Goal: Task Accomplishment & Management: Manage account settings

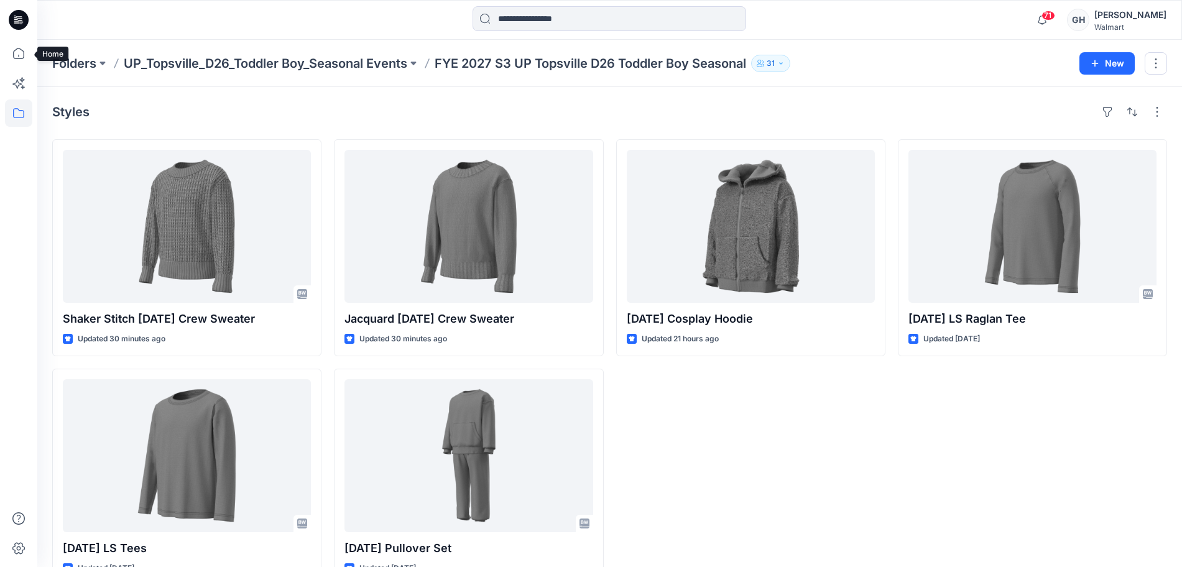
drag, startPoint x: 29, startPoint y: 51, endPoint x: 35, endPoint y: 48, distance: 7.0
click at [28, 51] on icon at bounding box center [18, 53] width 27 height 27
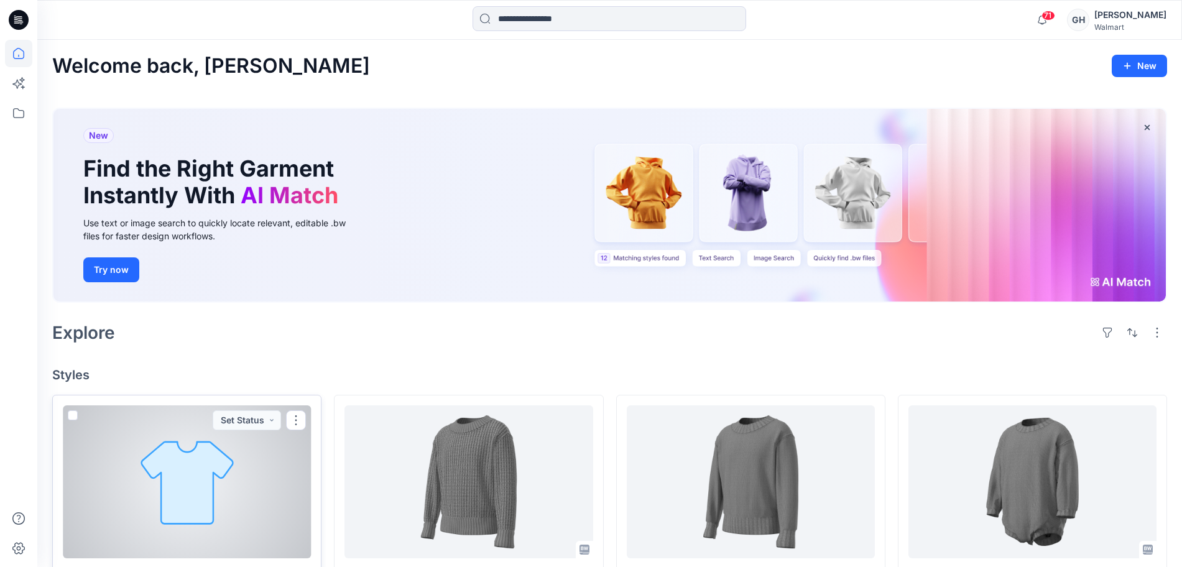
click at [162, 463] on div at bounding box center [187, 481] width 248 height 153
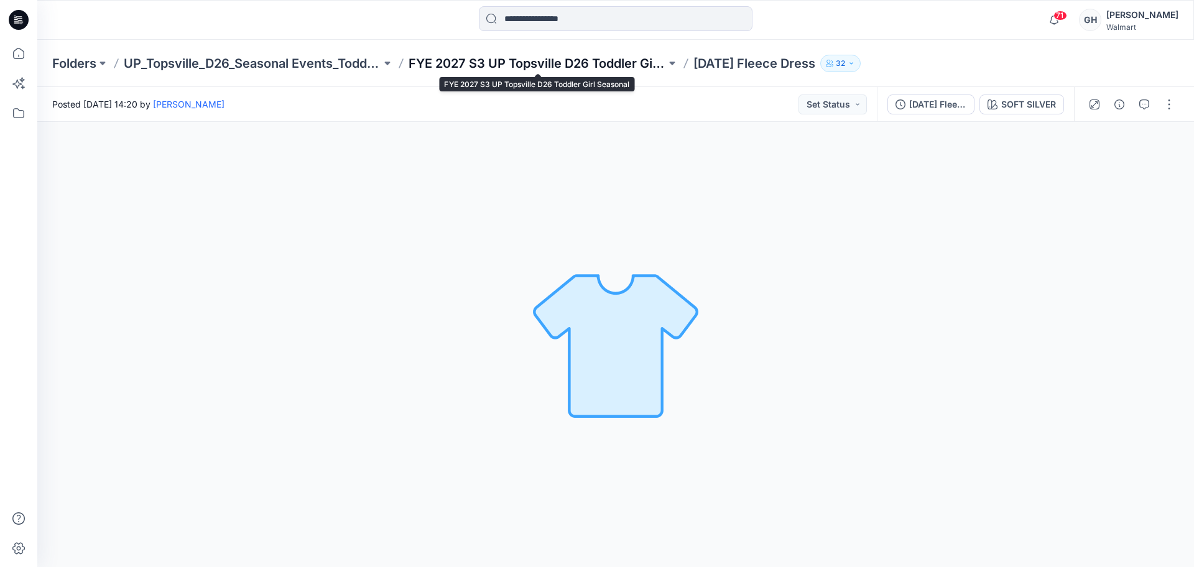
click at [564, 55] on p "FYE 2027 S3 UP Topsville D26 Toddler Girl Seasonal" at bounding box center [537, 63] width 257 height 17
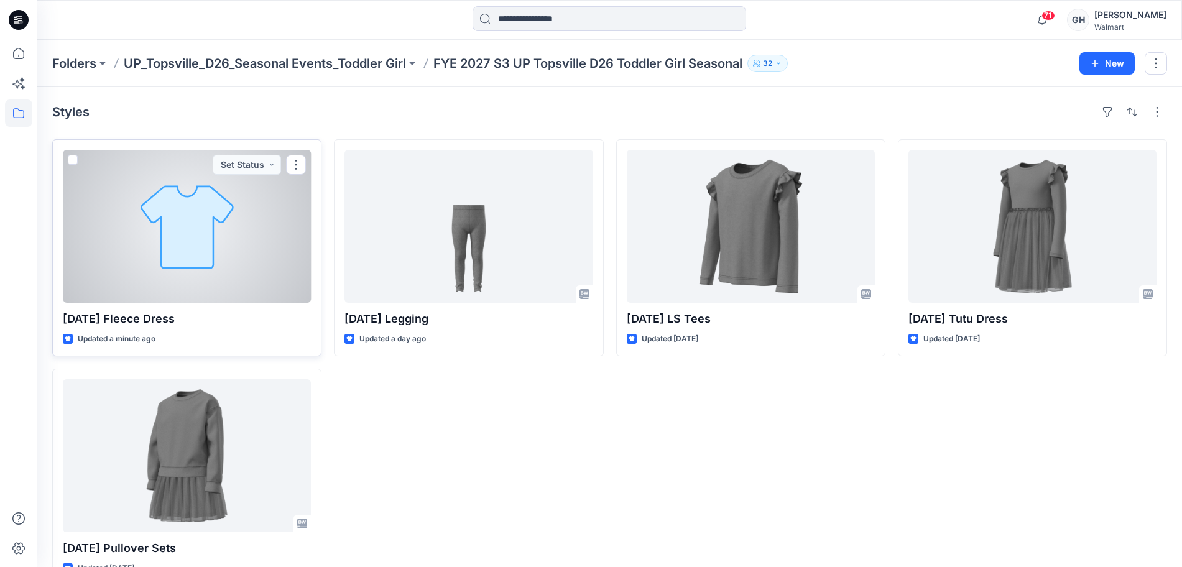
click at [182, 276] on div at bounding box center [187, 226] width 248 height 153
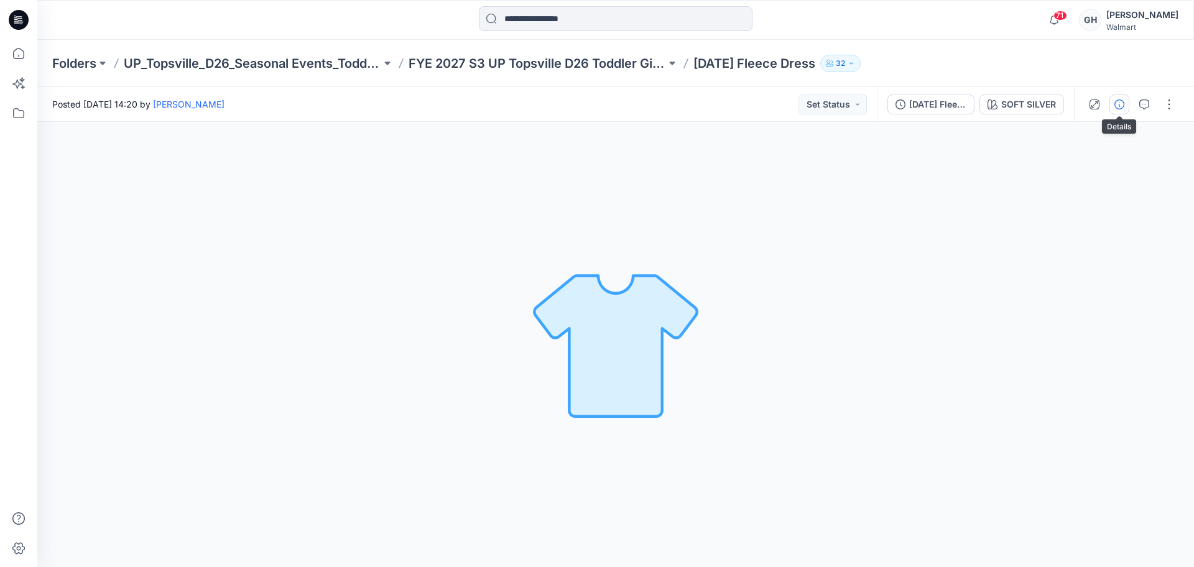
click at [1117, 103] on icon "button" at bounding box center [1119, 104] width 10 height 10
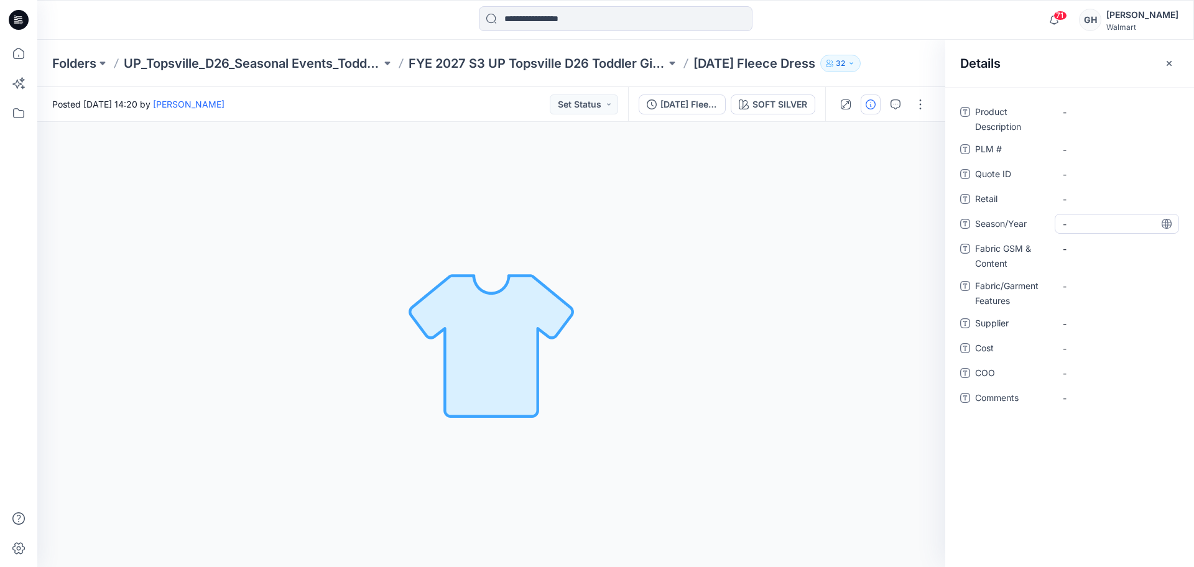
click at [1101, 215] on div "-" at bounding box center [1117, 224] width 124 height 20
type textarea "**********"
click at [1112, 322] on span "-" at bounding box center [1117, 323] width 108 height 13
type textarea "*********"
click at [1115, 254] on Content "-" at bounding box center [1117, 249] width 108 height 13
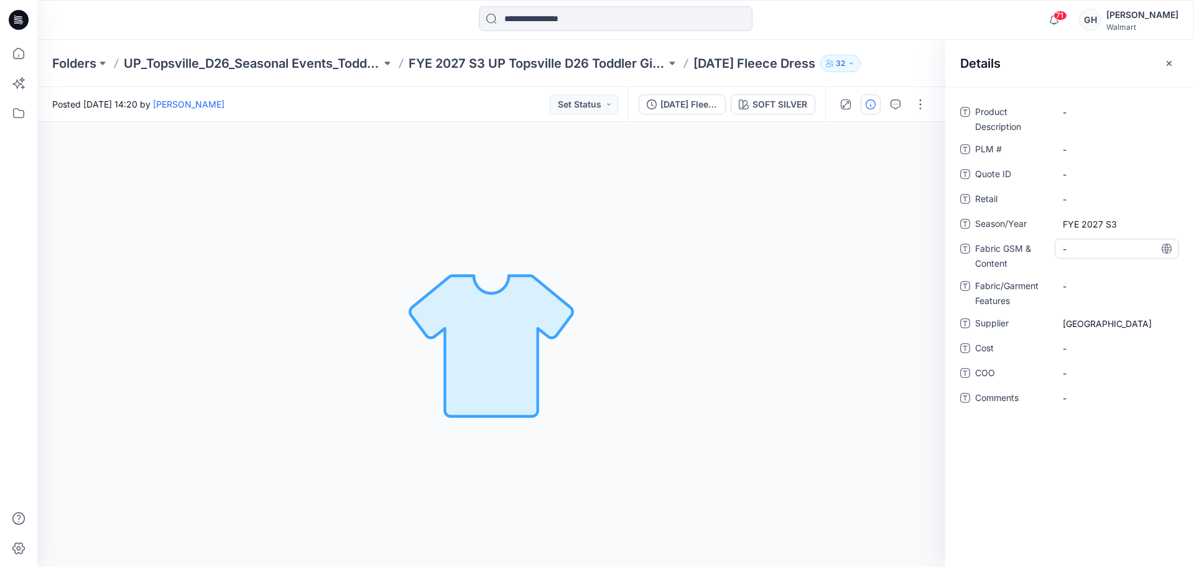
click at [1107, 256] on div "-" at bounding box center [1117, 249] width 124 height 20
type textarea "**********"
click at [1092, 284] on div "-" at bounding box center [1117, 294] width 124 height 20
click at [1146, 270] on Content "200 G/100% Recycled Polyester/ Spun Polyester Fleece |" at bounding box center [1117, 258] width 108 height 39
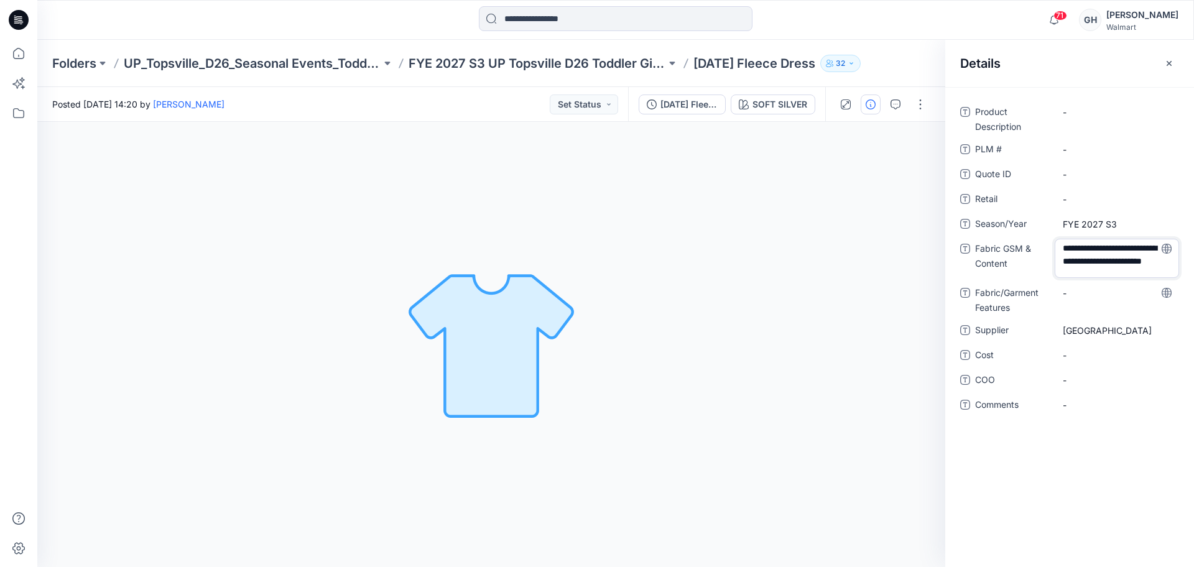
scroll to position [17, 0]
click at [1117, 270] on textarea "**********" at bounding box center [1117, 258] width 124 height 39
type textarea "**********"
click at [1102, 289] on Features "-" at bounding box center [1117, 293] width 108 height 13
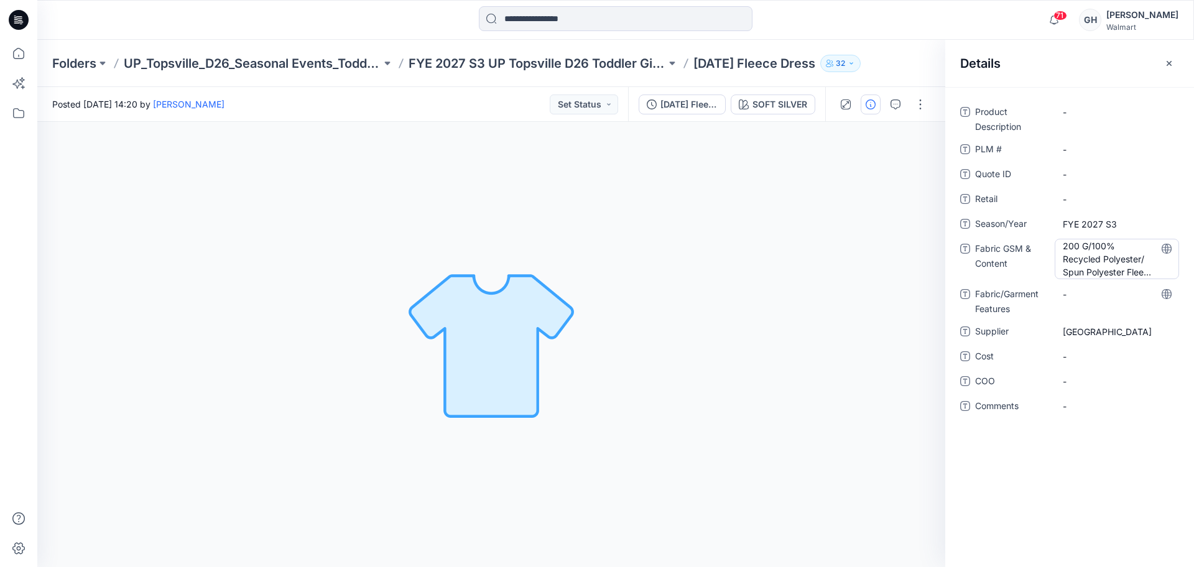
click at [1118, 269] on Content "200 G/100% Recycled Polyester/ Spun Polyester Fleece | 160 G/100% Recycled Poly…" at bounding box center [1117, 258] width 108 height 39
click at [1111, 269] on textarea "**********" at bounding box center [1117, 258] width 124 height 39
type textarea "**********"
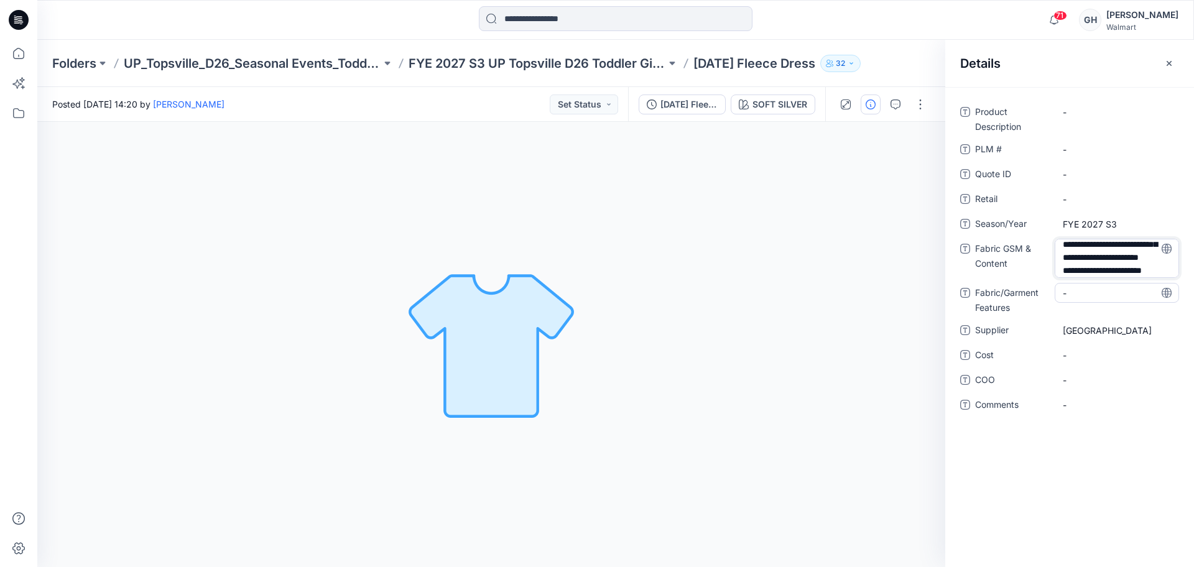
click at [1089, 297] on div "-" at bounding box center [1117, 293] width 124 height 20
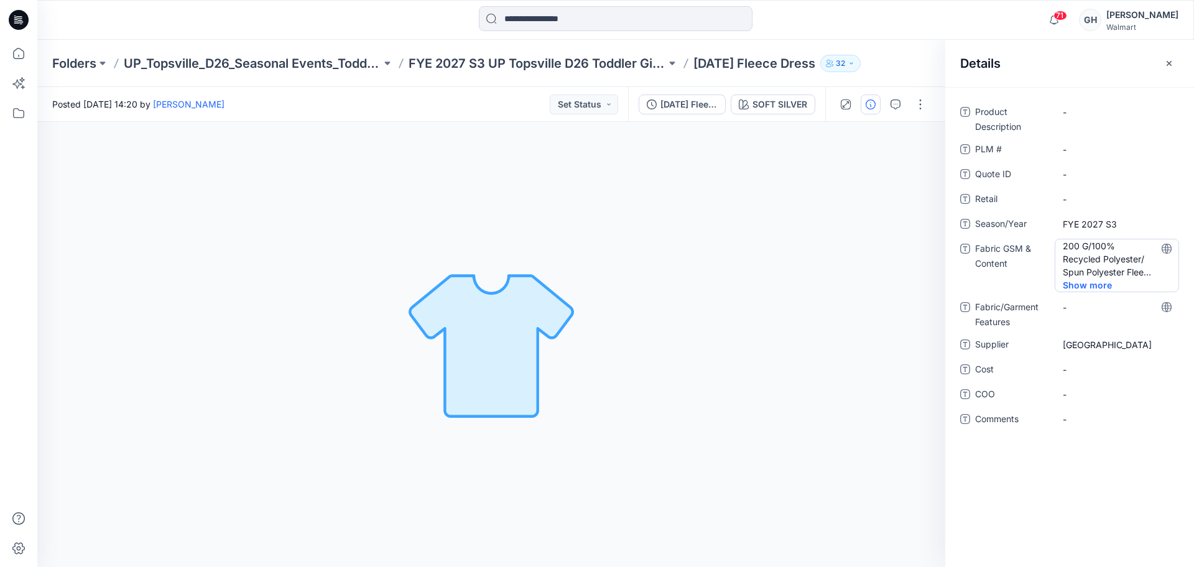
click at [1143, 275] on Content "200 G/100% Recycled Polyester/ Spun Polyester Fleece | 160 G/100% Recycled Poly…" at bounding box center [1117, 258] width 108 height 39
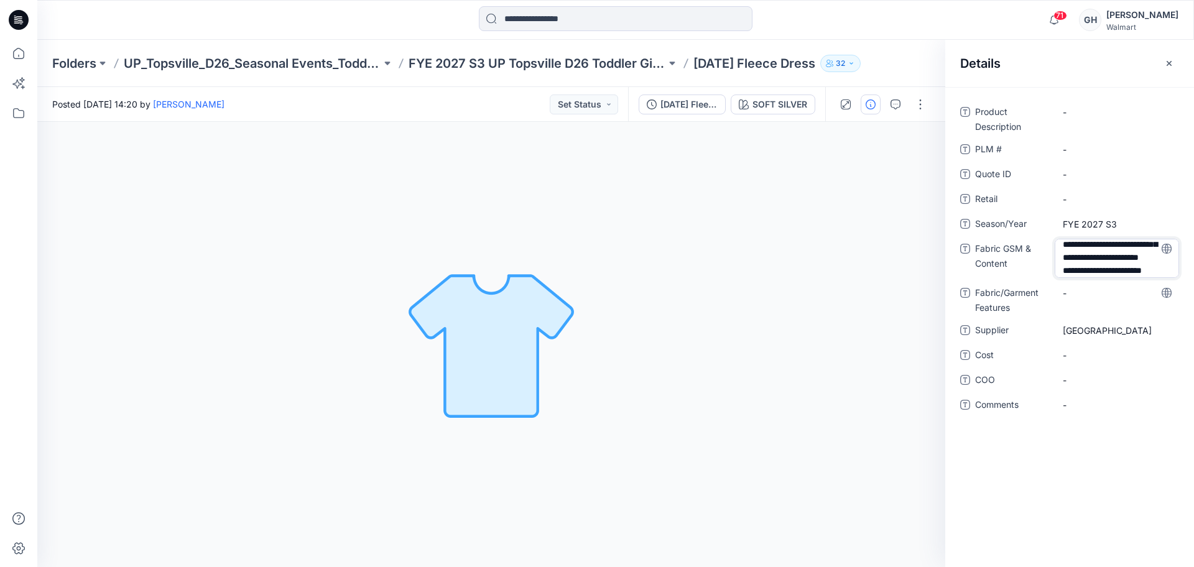
scroll to position [56, 0]
click at [1129, 269] on textarea "**********" at bounding box center [1117, 258] width 124 height 39
type textarea "**********"
click at [1076, 295] on div "**********" at bounding box center [1069, 266] width 219 height 328
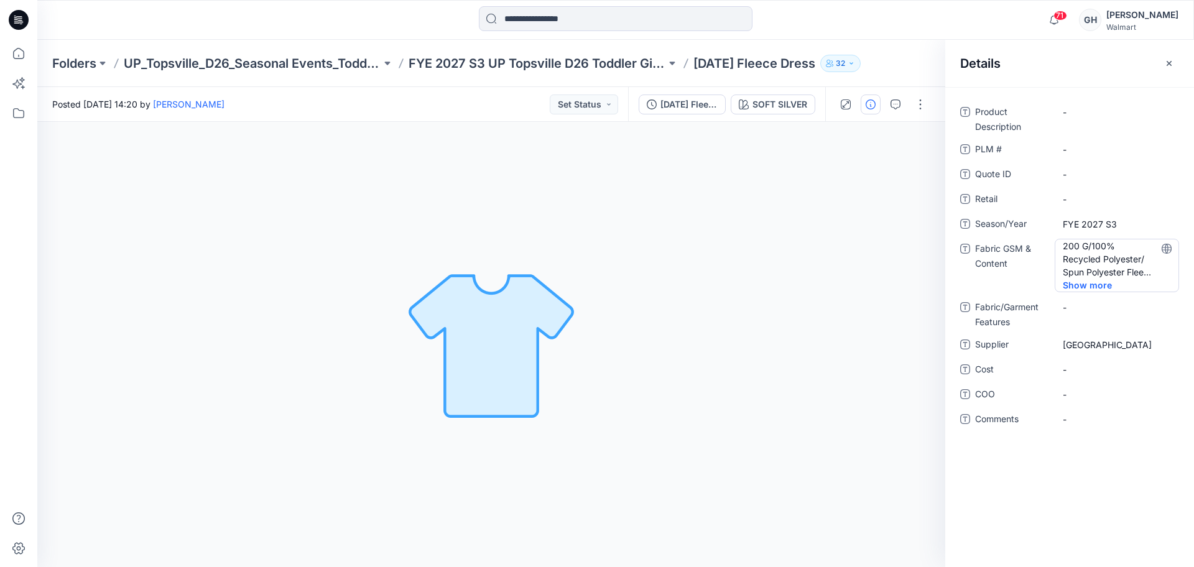
click at [1115, 276] on Content "200 G/100% Recycled Polyester/ Spun Polyester Fleece | 160 G/100% Recycled Poly…" at bounding box center [1117, 258] width 108 height 39
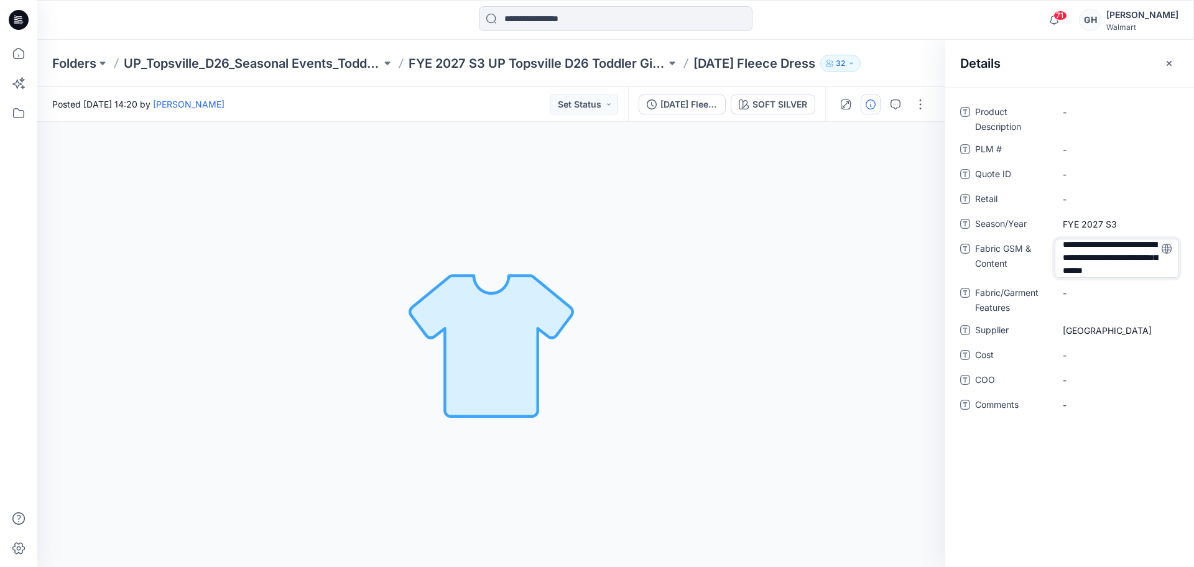
click at [1124, 266] on textarea "**********" at bounding box center [1117, 258] width 124 height 39
type textarea "**********"
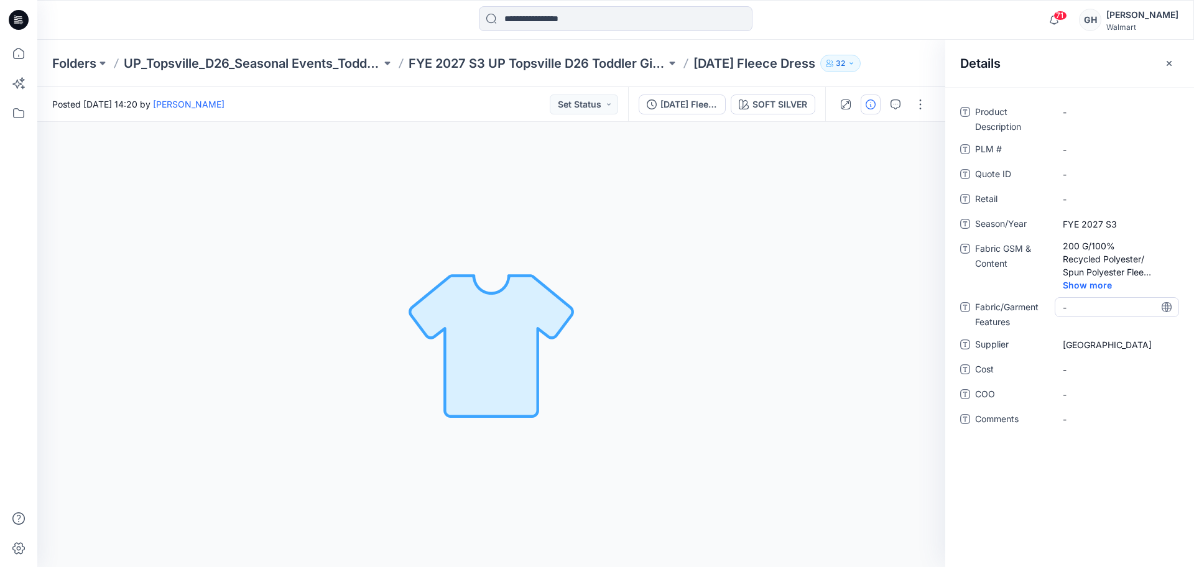
click at [1097, 297] on div "-" at bounding box center [1117, 307] width 124 height 20
click at [557, 57] on p "FYE 2027 S3 UP Topsville D26 Toddler Girl Seasonal" at bounding box center [537, 63] width 257 height 17
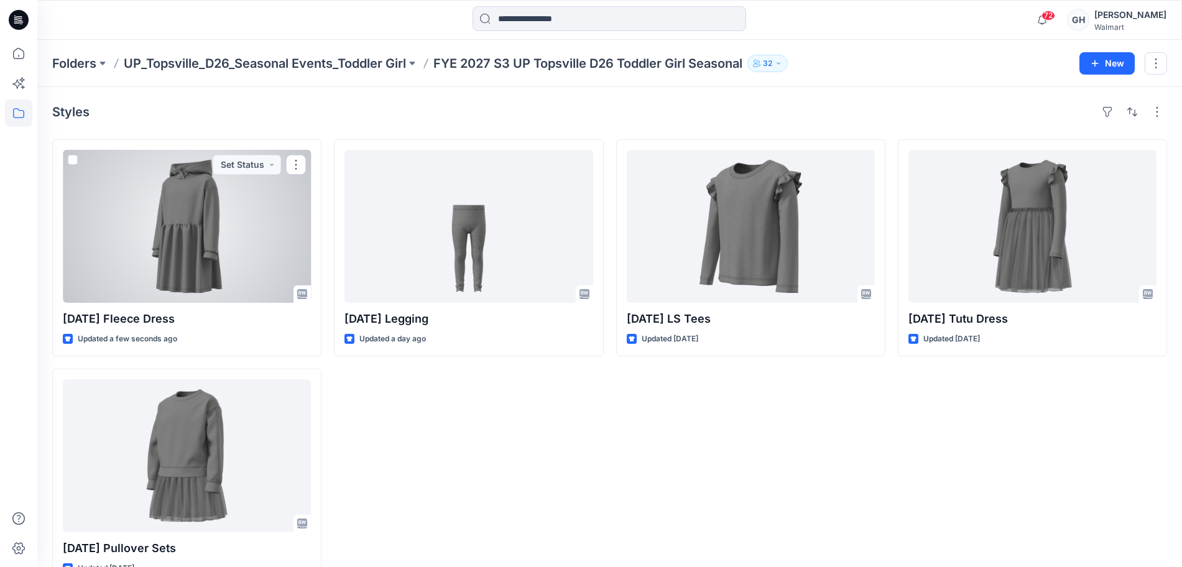
drag, startPoint x: 156, startPoint y: 229, endPoint x: 253, endPoint y: 226, distance: 97.1
click at [156, 229] on div at bounding box center [187, 226] width 248 height 153
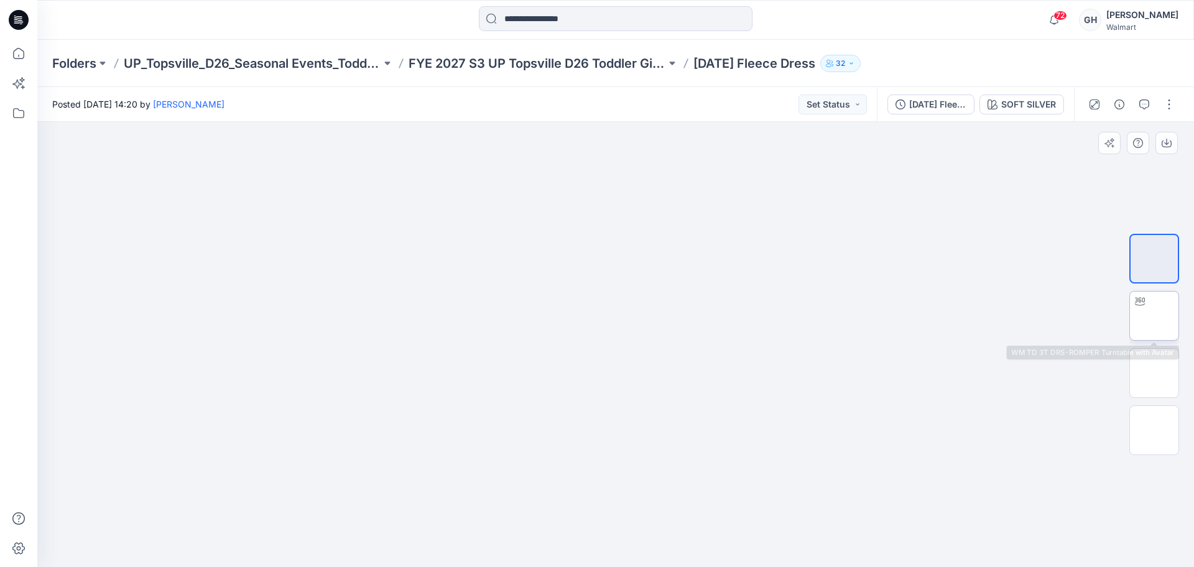
click at [1154, 316] on img at bounding box center [1154, 316] width 0 height 0
drag, startPoint x: 617, startPoint y: 545, endPoint x: 208, endPoint y: 492, distance: 412.5
click at [208, 492] on div at bounding box center [615, 344] width 1157 height 445
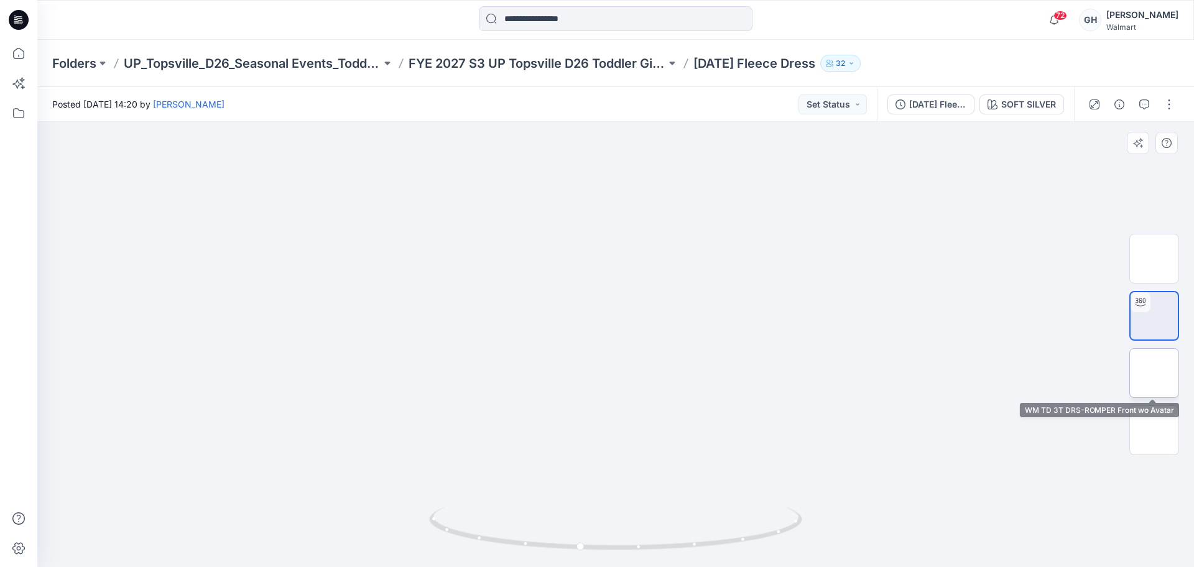
click at [1154, 373] on img at bounding box center [1154, 373] width 0 height 0
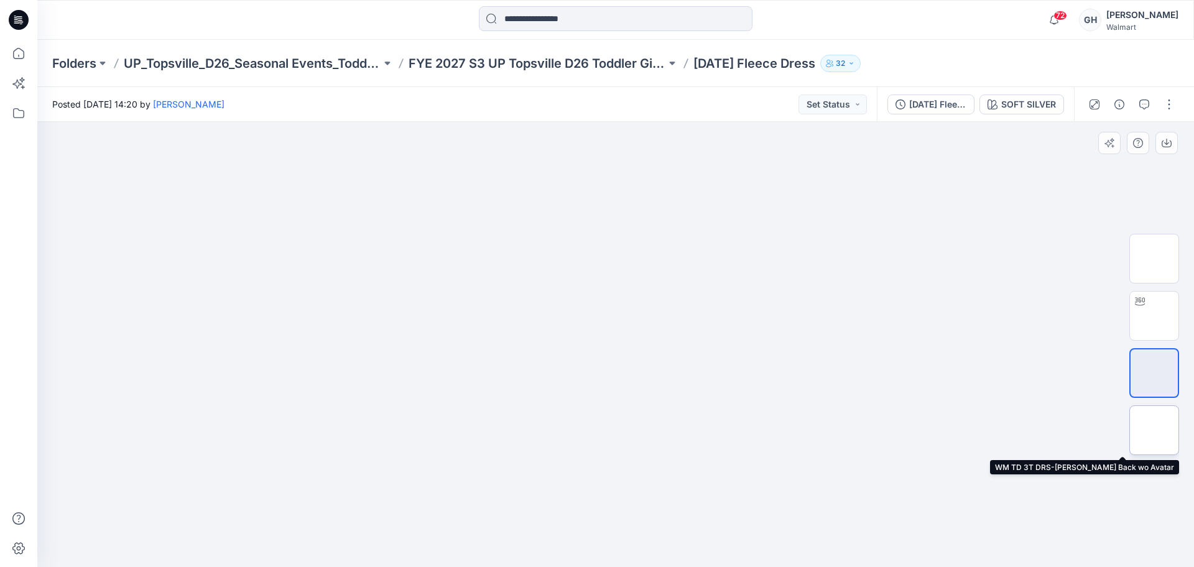
click at [1154, 430] on img at bounding box center [1154, 430] width 0 height 0
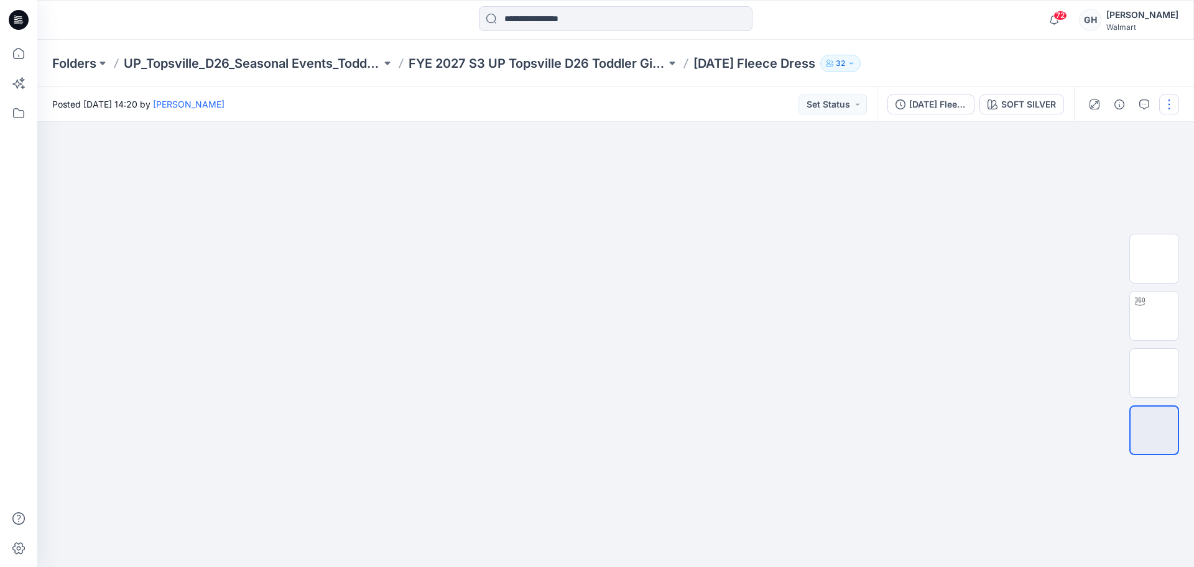
click at [1163, 108] on button "button" at bounding box center [1169, 105] width 20 height 20
click at [1093, 166] on p "Edit" at bounding box center [1090, 168] width 16 height 13
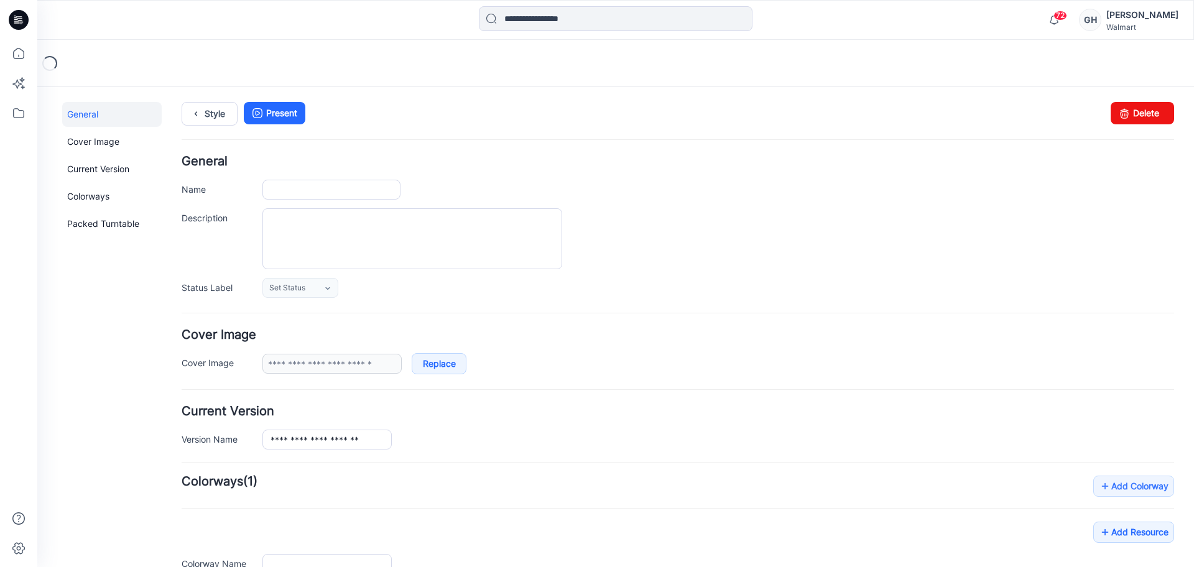
type input "**********"
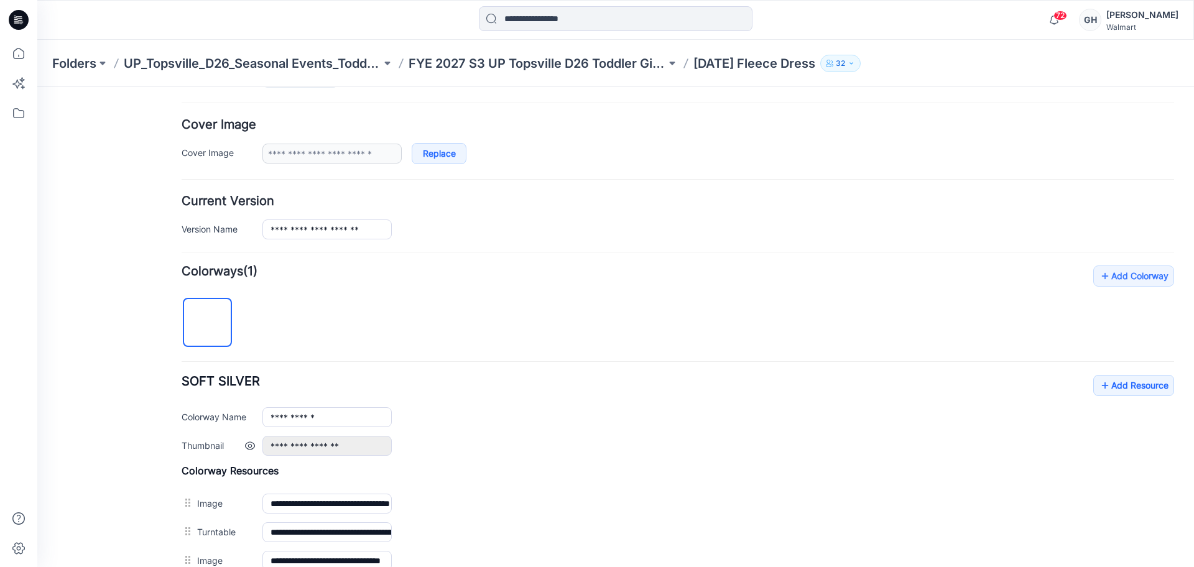
scroll to position [311, 0]
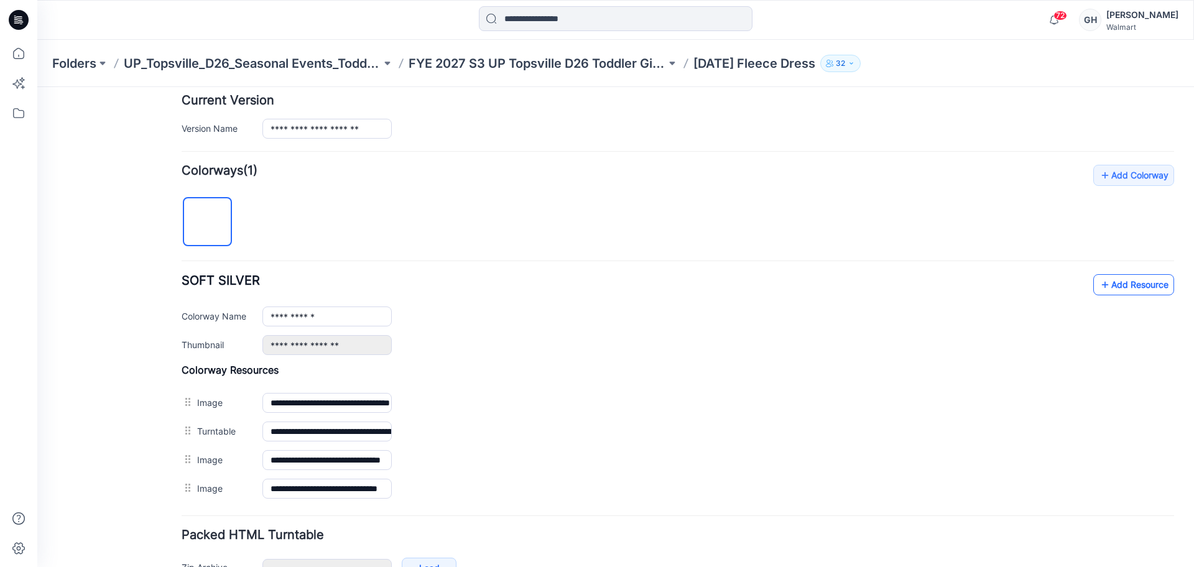
click at [1113, 284] on link "Add Resource" at bounding box center [1133, 284] width 81 height 21
click at [584, 55] on p "FYE 2027 S3 UP Topsville D26 Toddler Girl Seasonal" at bounding box center [537, 63] width 257 height 17
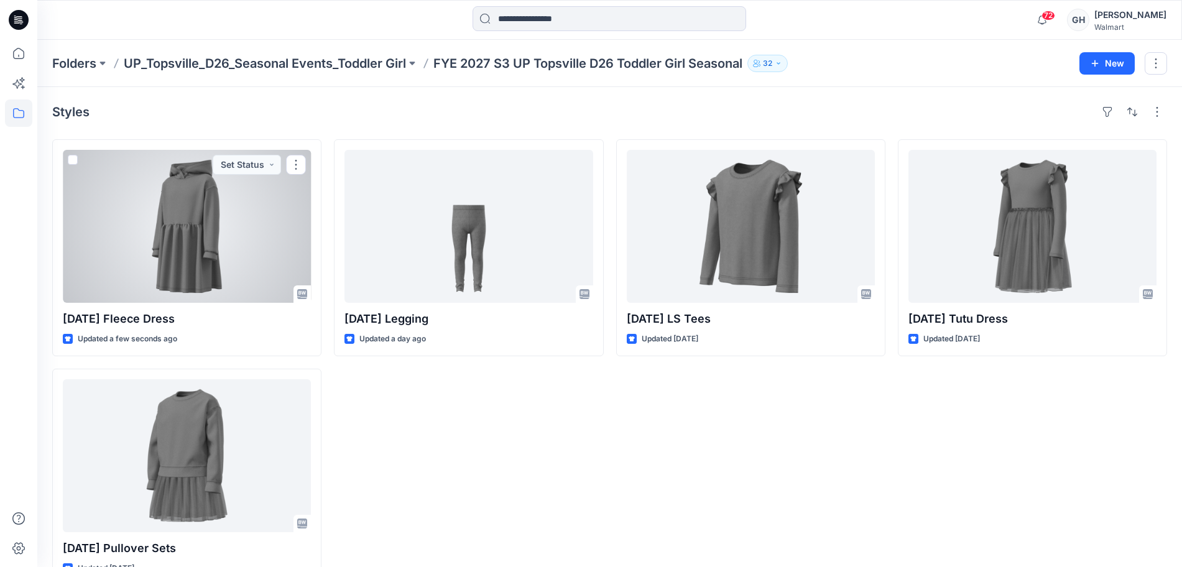
click at [203, 256] on div at bounding box center [187, 226] width 248 height 153
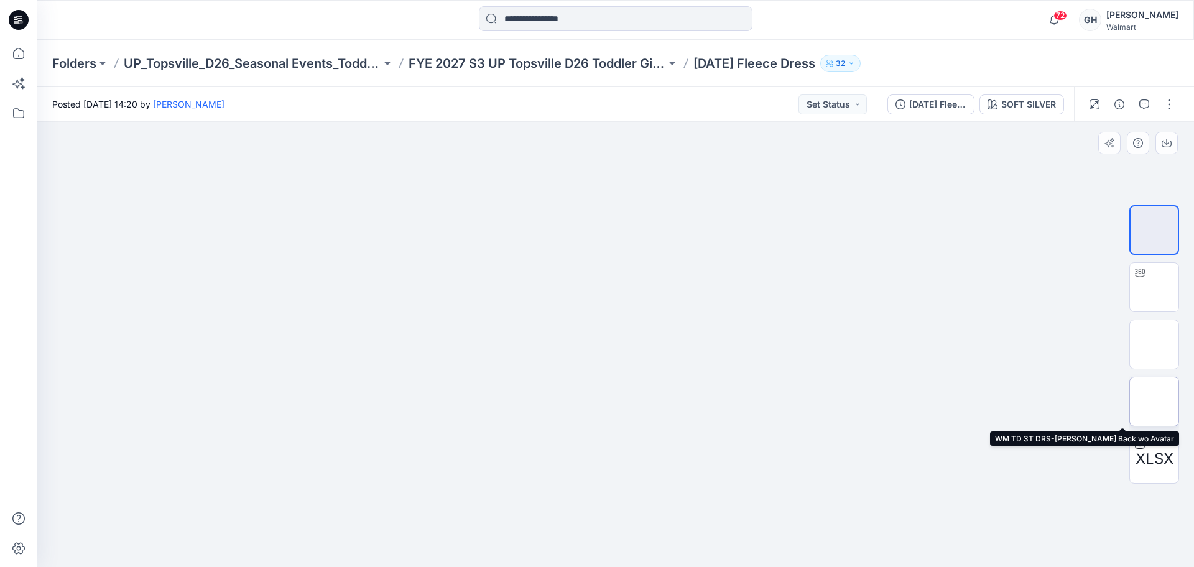
click at [1154, 402] on img at bounding box center [1154, 402] width 0 height 0
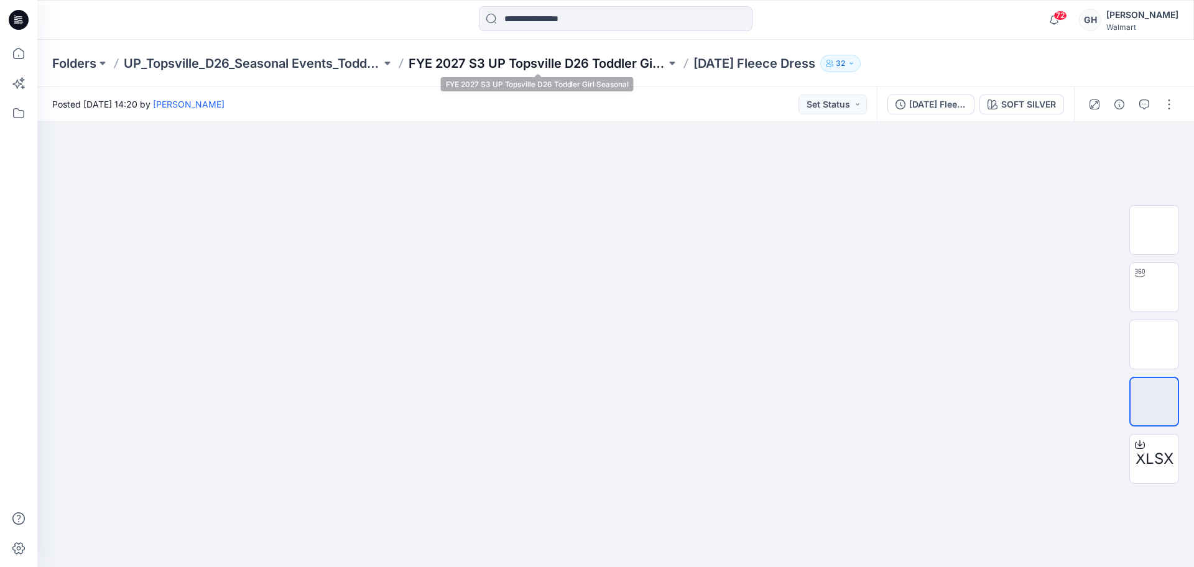
click at [575, 61] on p "FYE 2027 S3 UP Topsville D26 Toddler Girl Seasonal" at bounding box center [537, 63] width 257 height 17
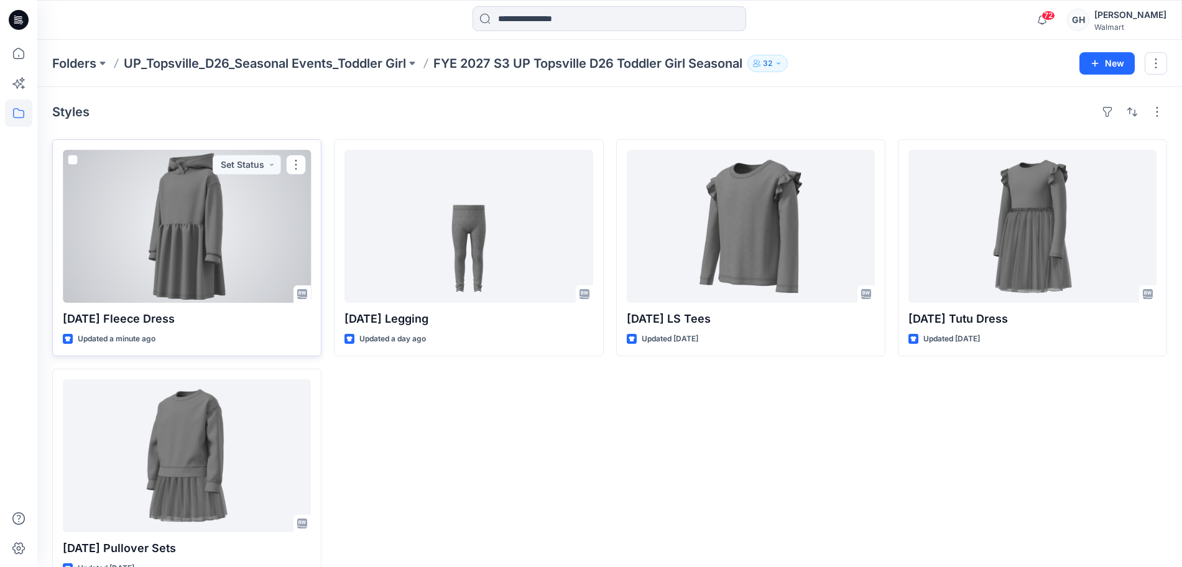
click at [220, 220] on div at bounding box center [187, 226] width 248 height 153
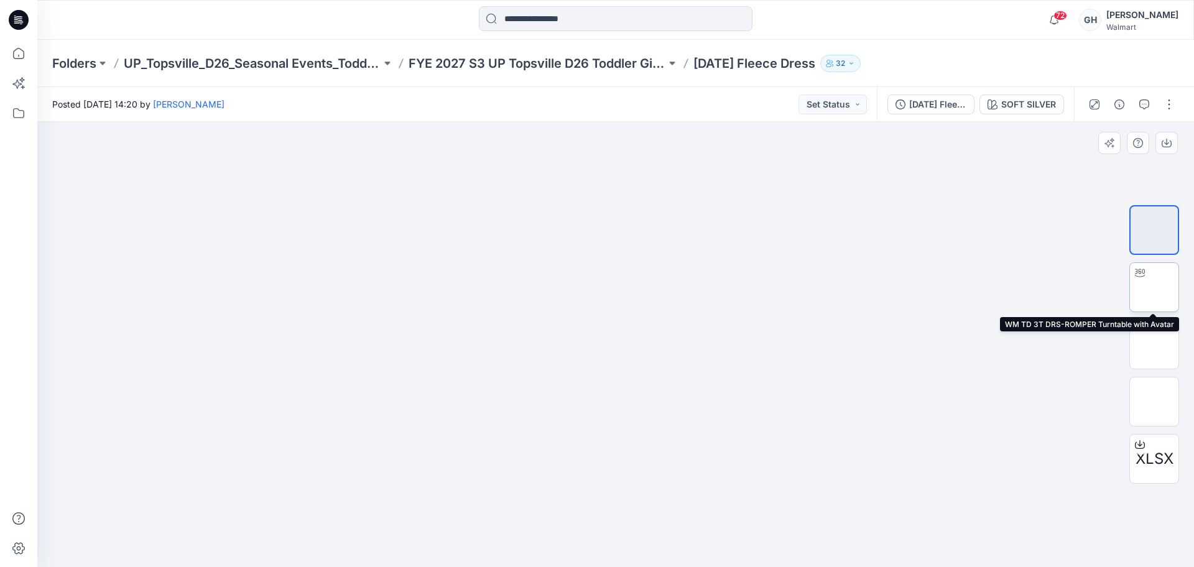
click at [1154, 287] on img at bounding box center [1154, 287] width 0 height 0
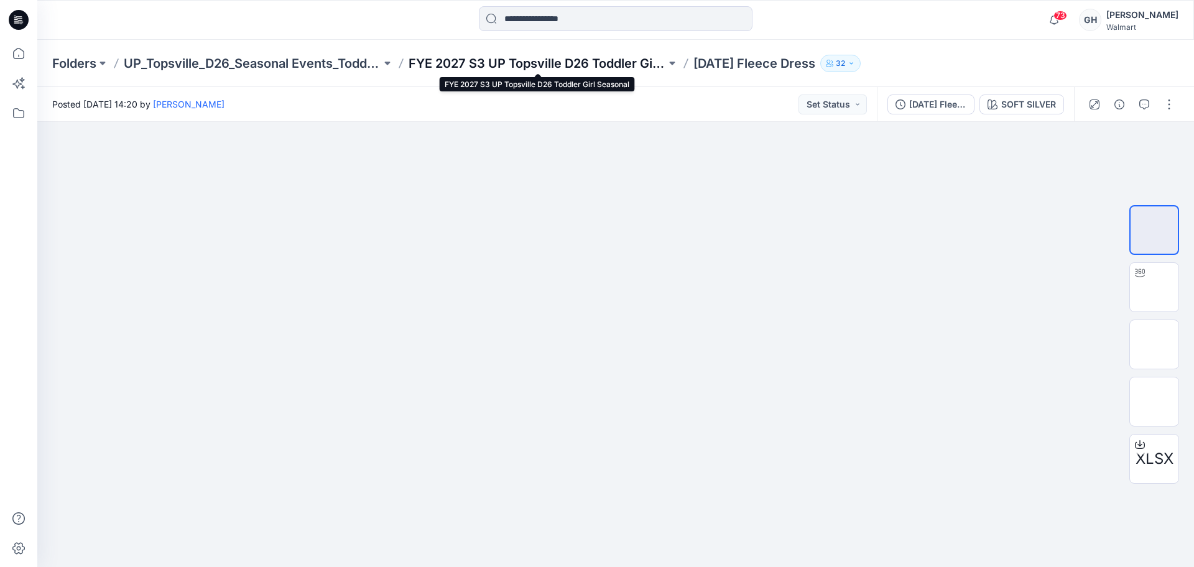
click at [495, 65] on p "FYE 2027 S3 UP Topsville D26 Toddler Girl Seasonal" at bounding box center [537, 63] width 257 height 17
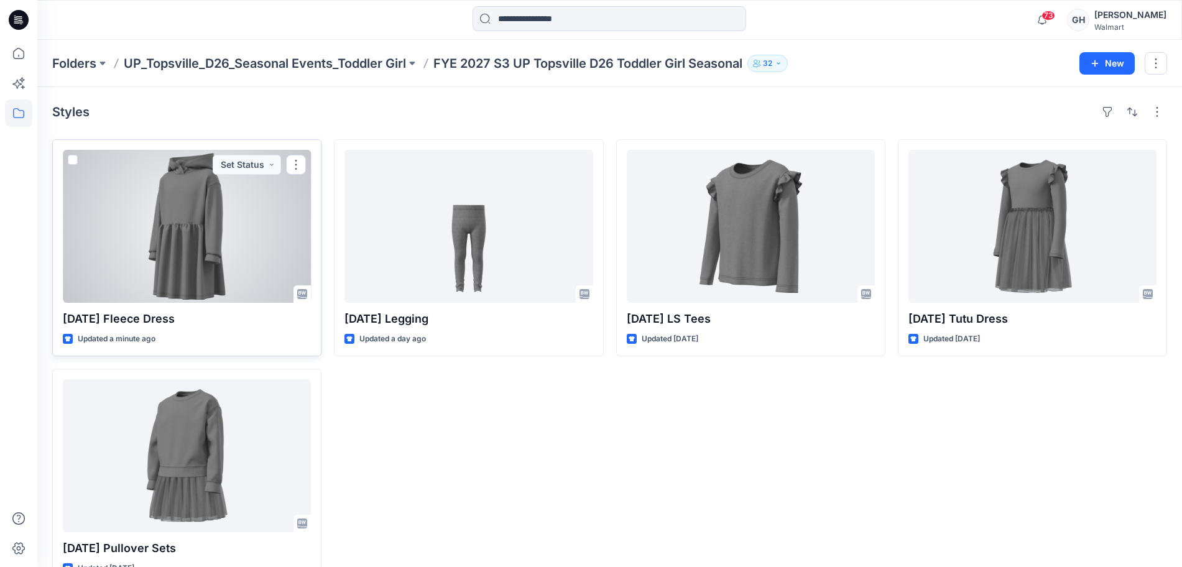
click at [193, 238] on div at bounding box center [187, 226] width 248 height 153
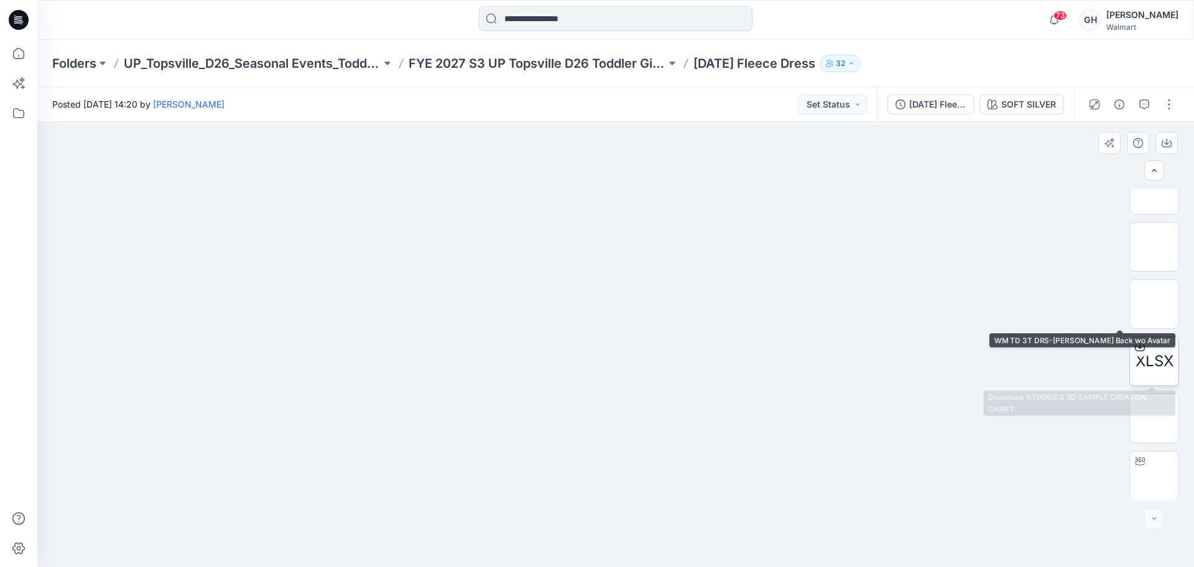
scroll to position [82, 0]
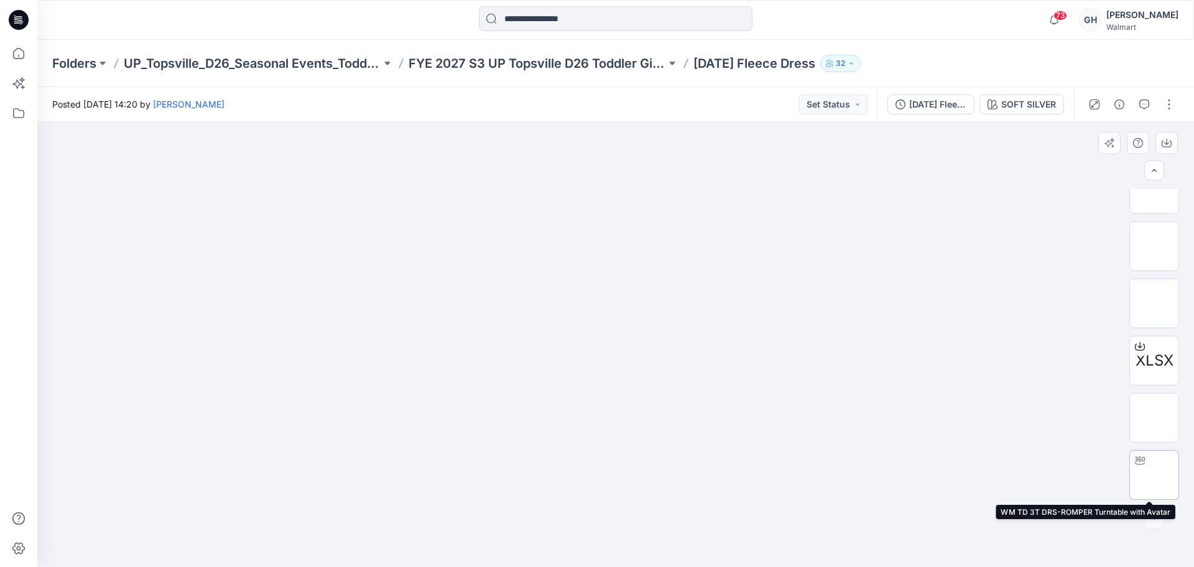
click at [1154, 475] on img at bounding box center [1154, 475] width 0 height 0
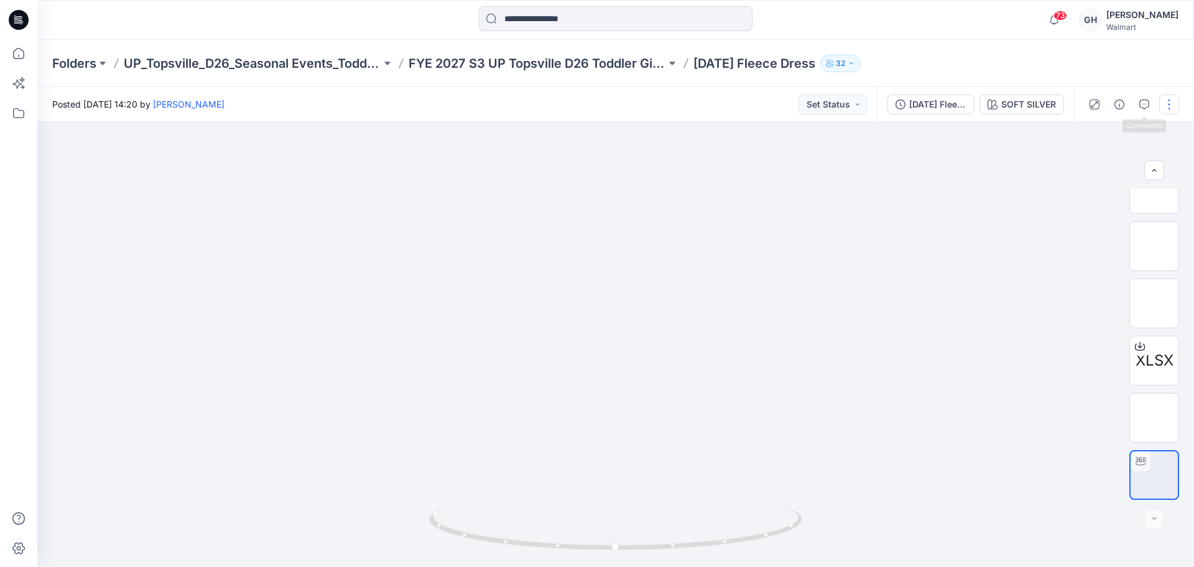
click at [1166, 101] on button "button" at bounding box center [1169, 105] width 20 height 20
click at [1102, 165] on button "Edit" at bounding box center [1117, 168] width 114 height 23
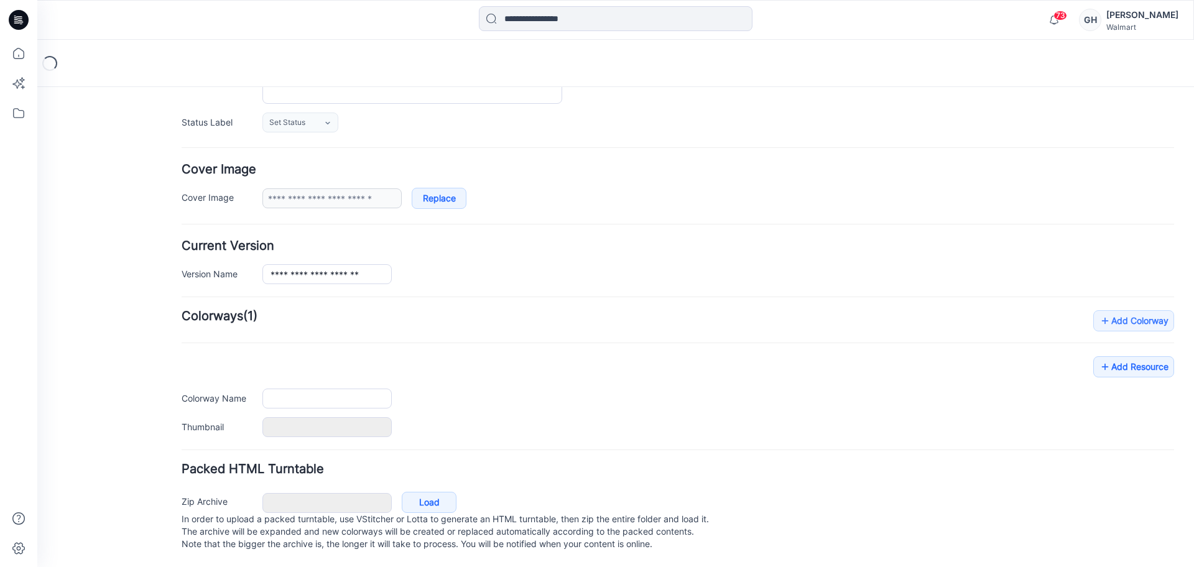
type input "**********"
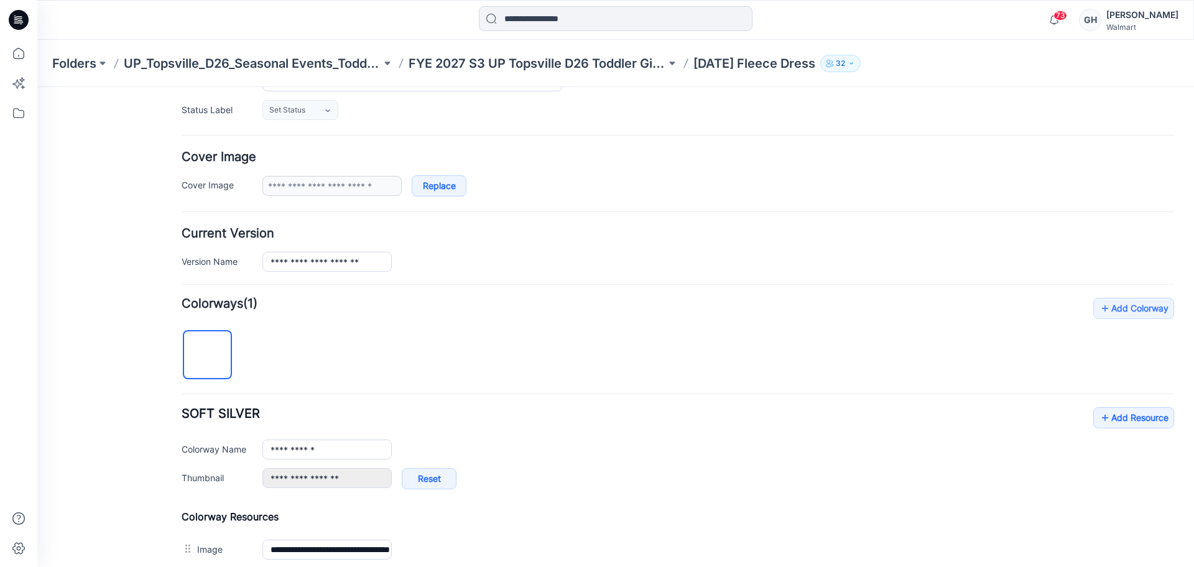
scroll to position [489, 0]
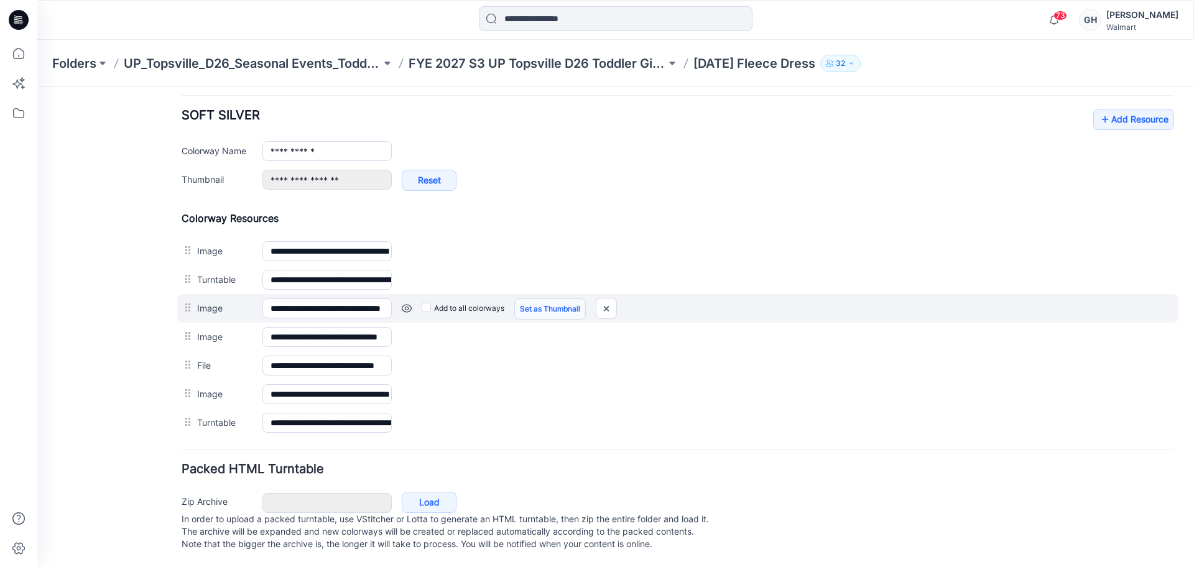
click at [566, 299] on link "Set as Thumbnail" at bounding box center [550, 308] width 72 height 21
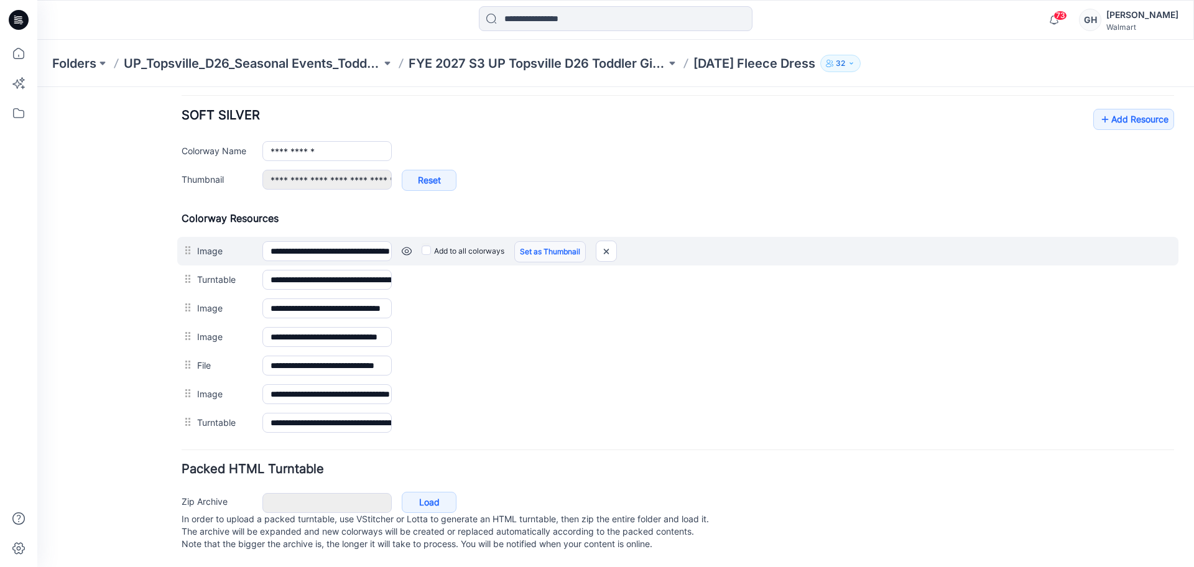
click at [541, 241] on link "Set as Thumbnail" at bounding box center [550, 251] width 72 height 21
type input "**********"
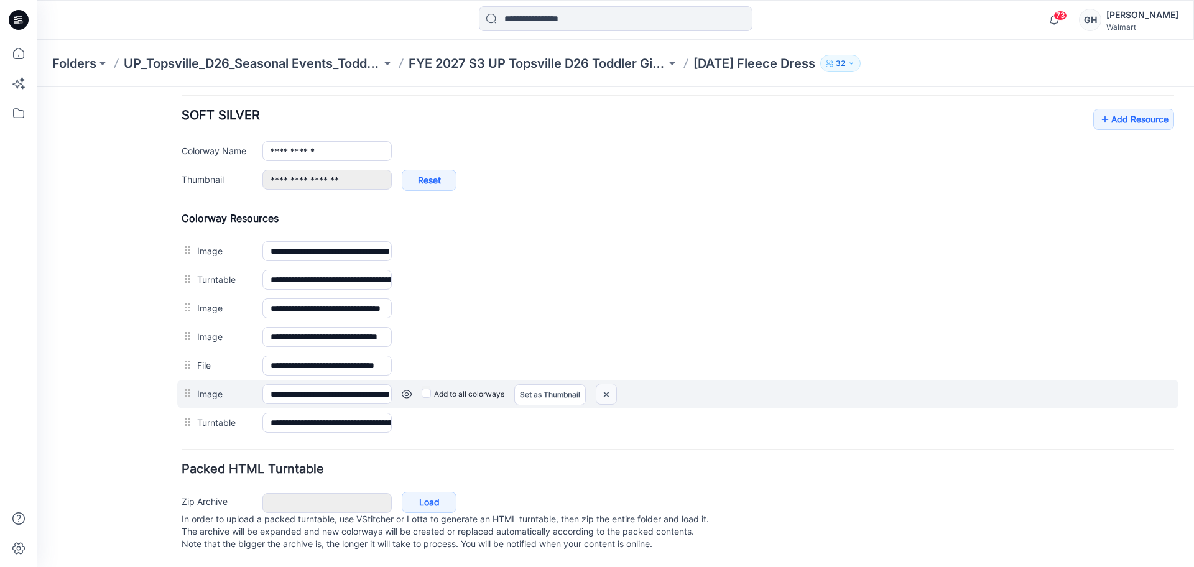
click at [615, 384] on img at bounding box center [606, 394] width 20 height 21
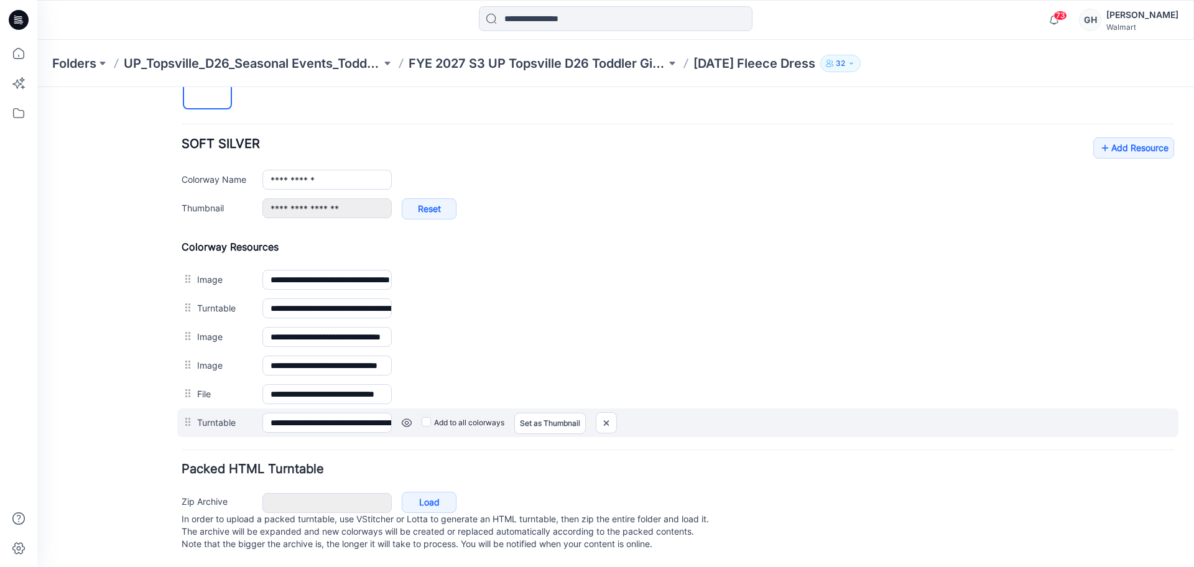
scroll to position [446, 0]
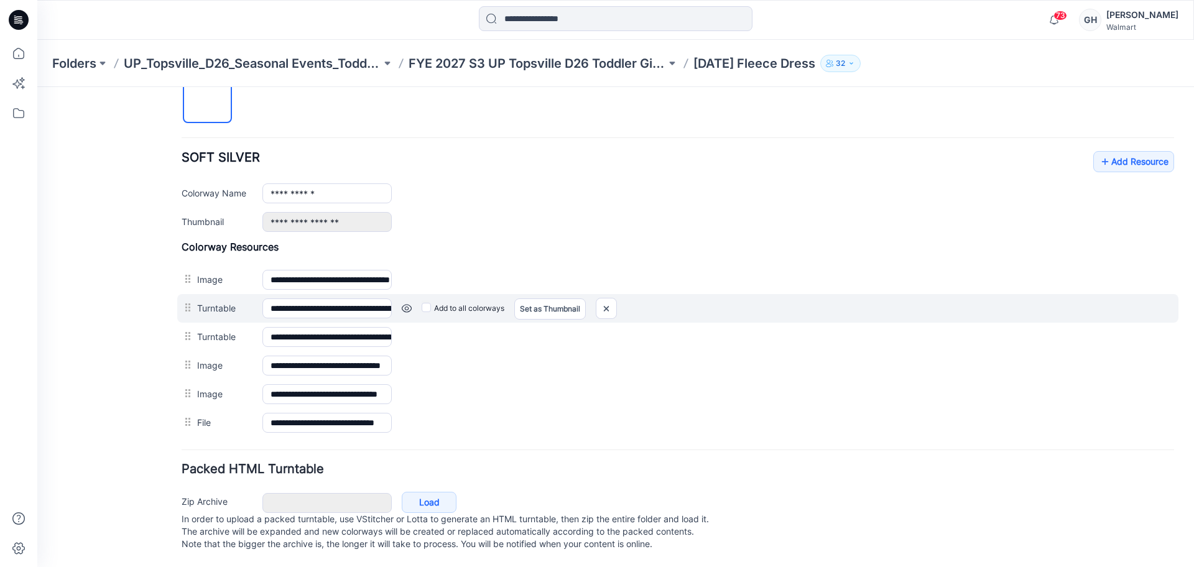
click at [402, 303] on link at bounding box center [407, 308] width 10 height 10
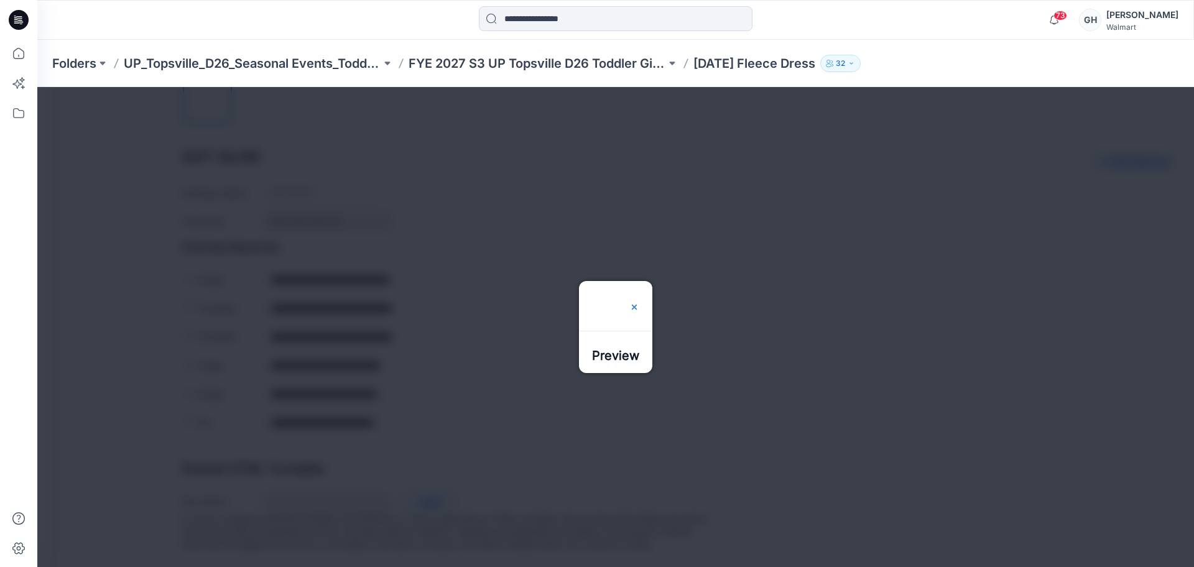
click at [639, 302] on img at bounding box center [634, 307] width 10 height 10
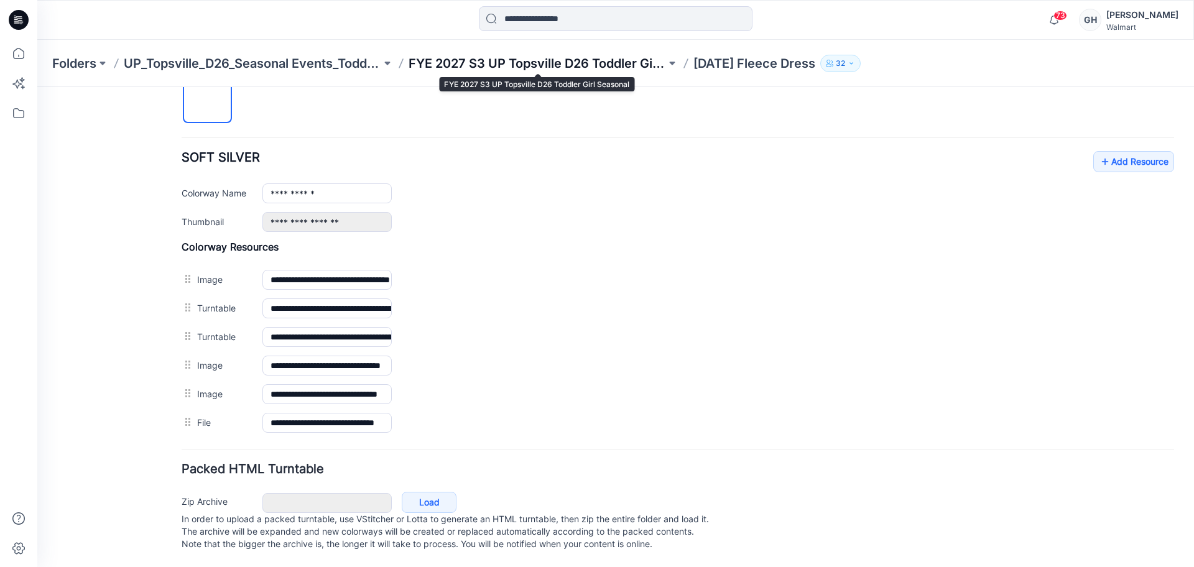
click at [608, 63] on p "FYE 2027 S3 UP Topsville D26 Toddler Girl Seasonal" at bounding box center [537, 63] width 257 height 17
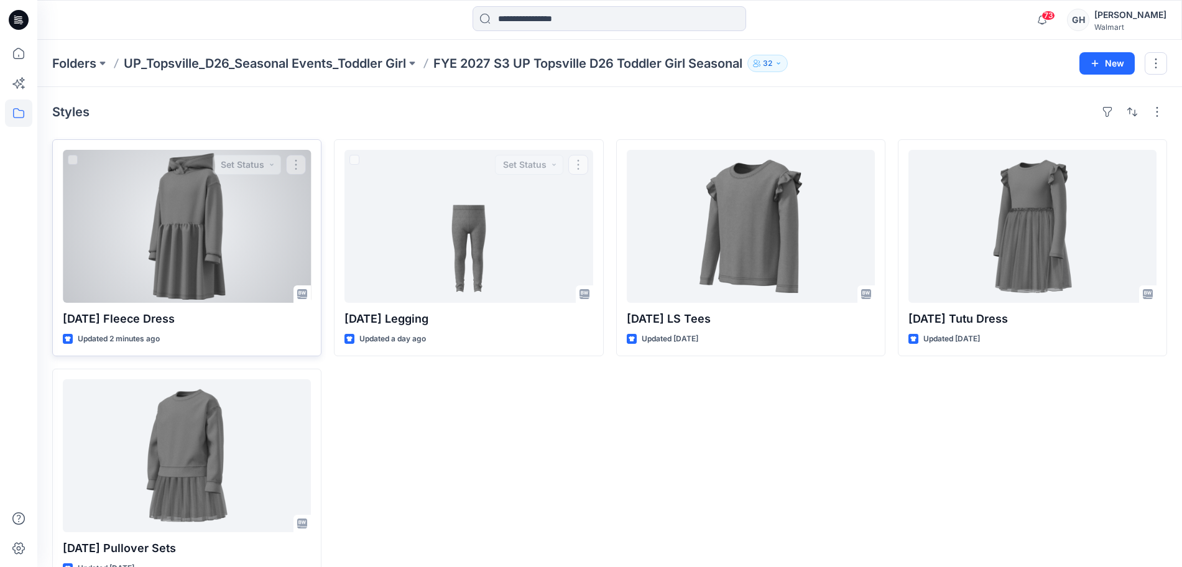
click at [217, 254] on div at bounding box center [187, 226] width 248 height 153
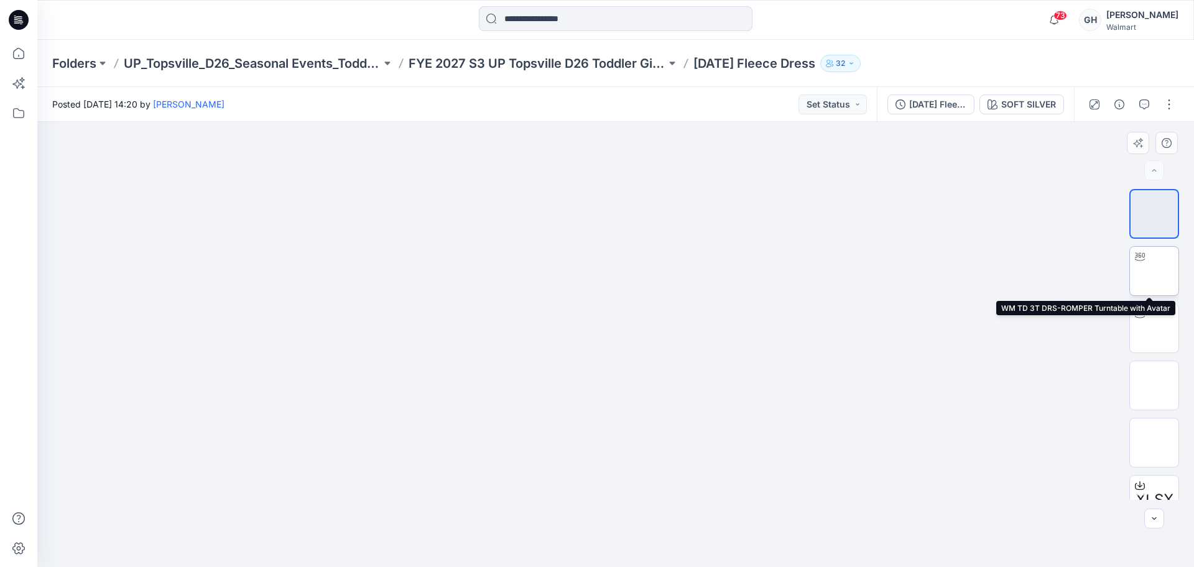
click at [1154, 271] on img at bounding box center [1154, 271] width 0 height 0
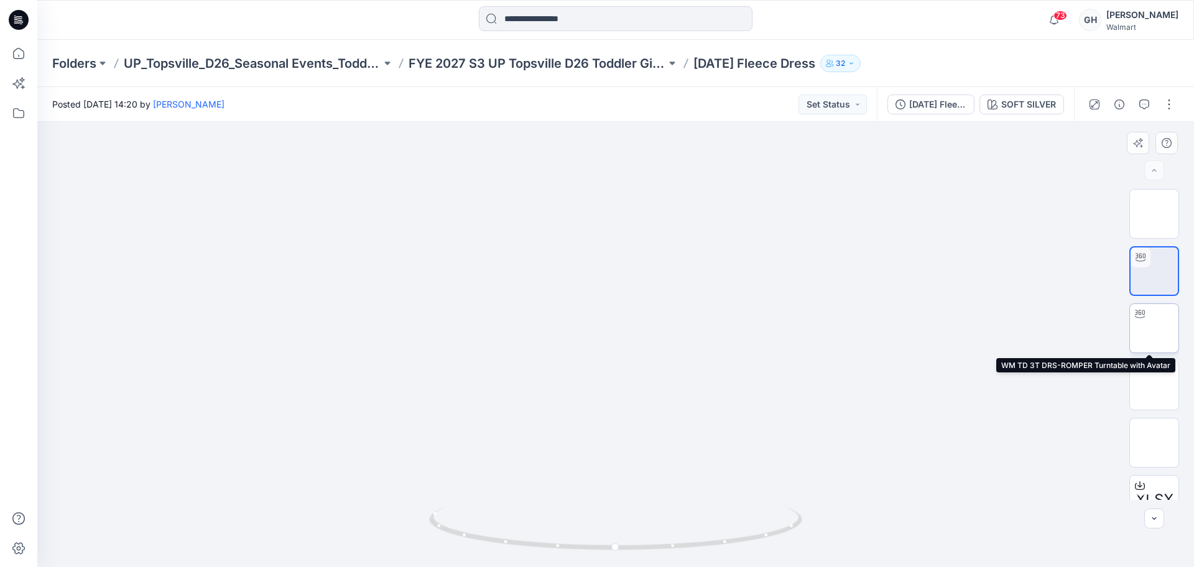
click at [1154, 328] on img at bounding box center [1154, 328] width 0 height 0
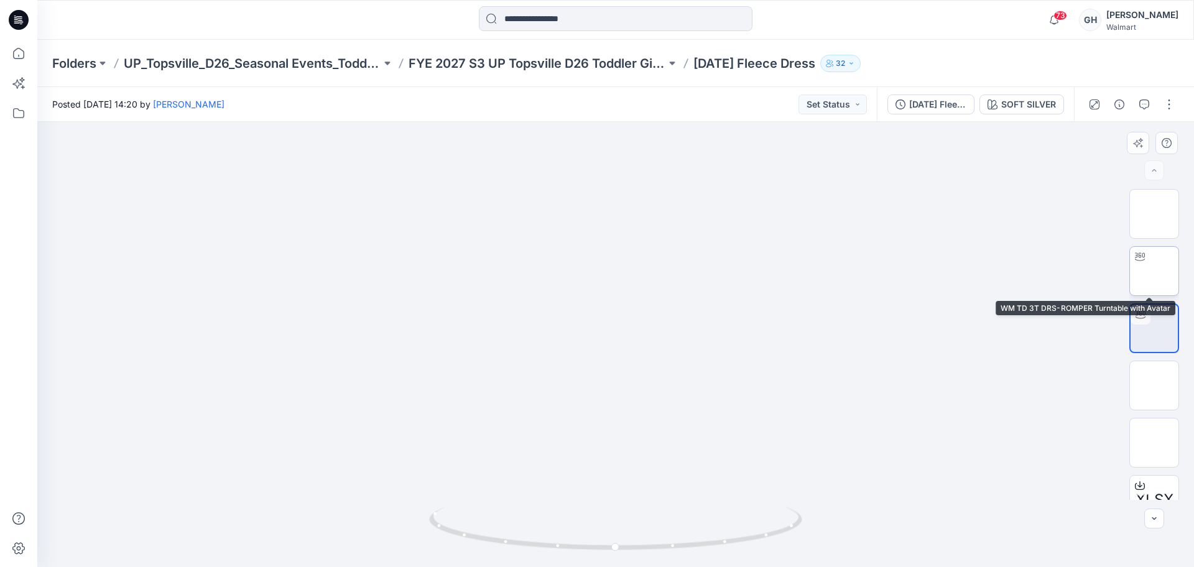
click at [1154, 271] on img at bounding box center [1154, 271] width 0 height 0
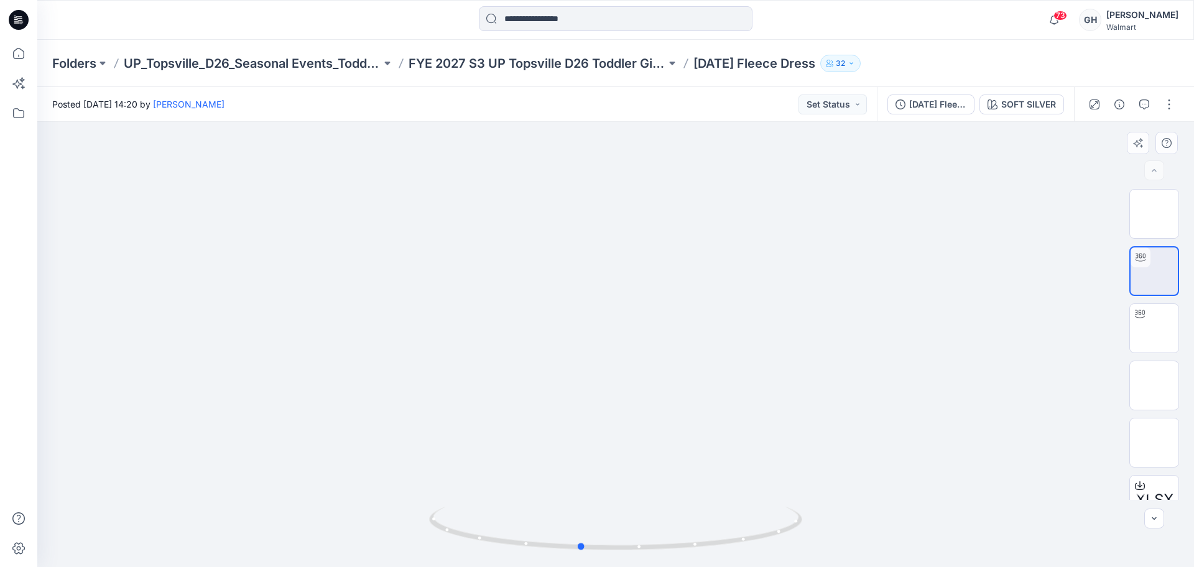
drag, startPoint x: 620, startPoint y: 550, endPoint x: 212, endPoint y: 501, distance: 410.8
click at [211, 502] on div at bounding box center [615, 344] width 1157 height 445
click at [1154, 328] on img at bounding box center [1154, 328] width 0 height 0
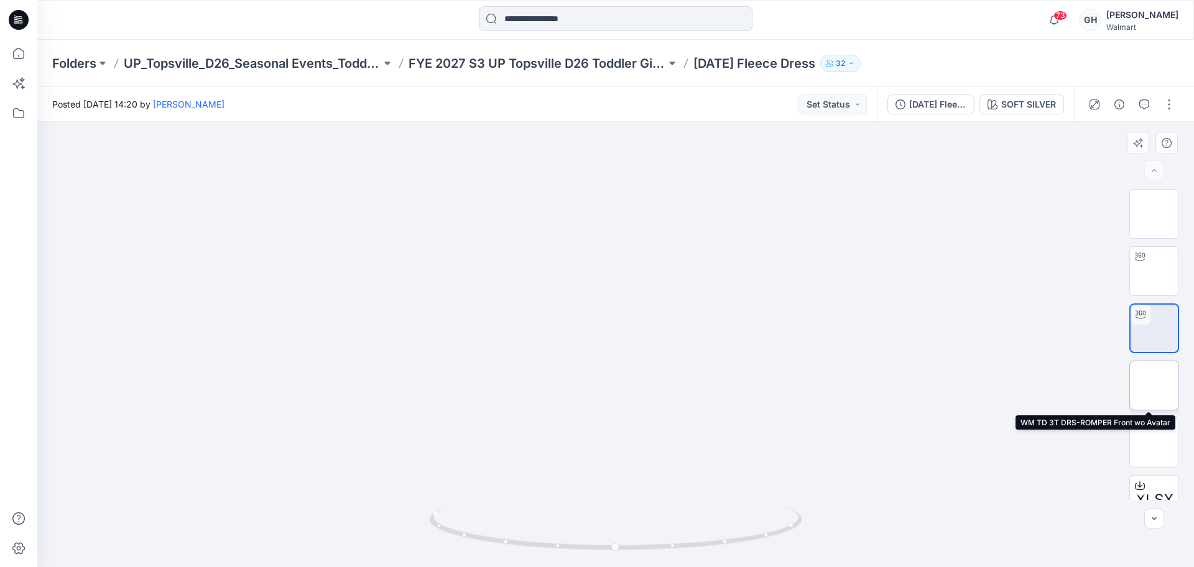
click at [1154, 386] on img at bounding box center [1154, 386] width 0 height 0
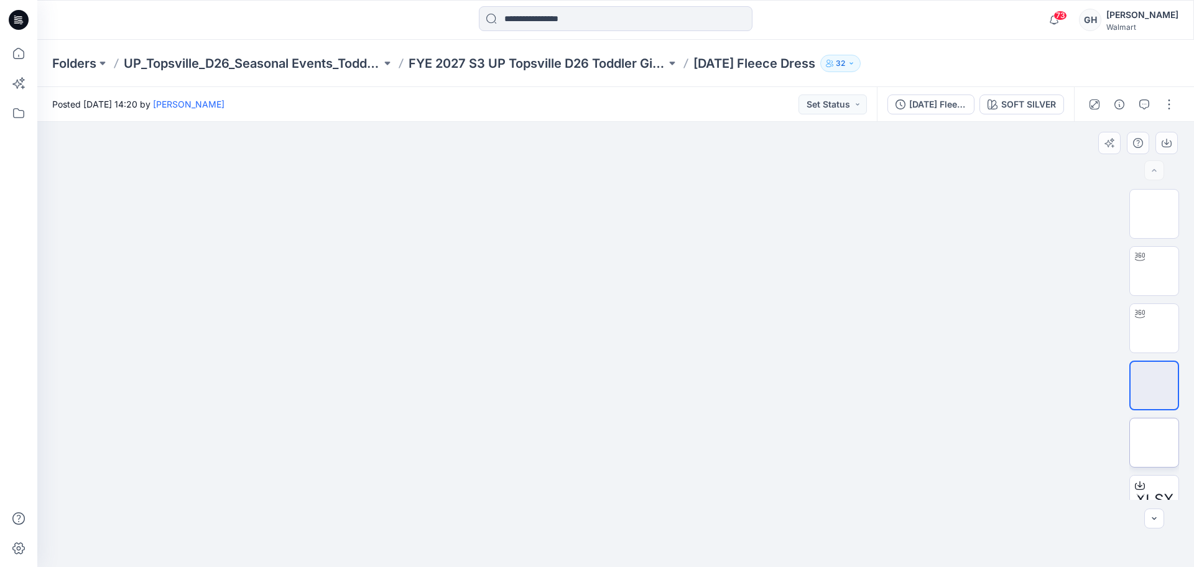
click at [1154, 443] on img at bounding box center [1154, 443] width 0 height 0
click at [1170, 111] on button "button" at bounding box center [1169, 105] width 20 height 20
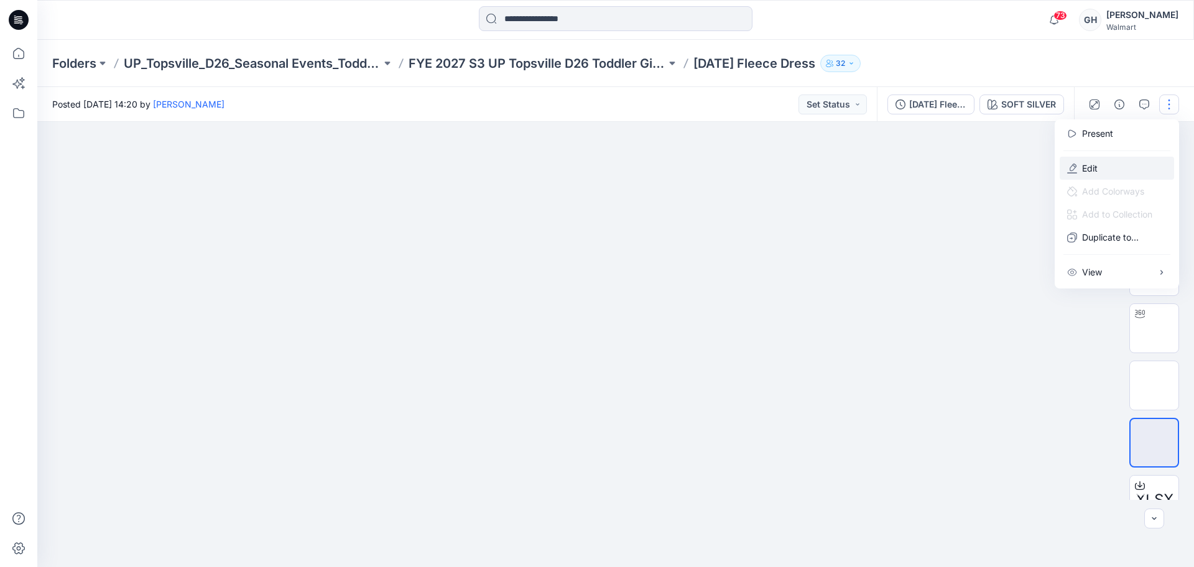
click at [1101, 171] on button "Edit" at bounding box center [1117, 168] width 114 height 23
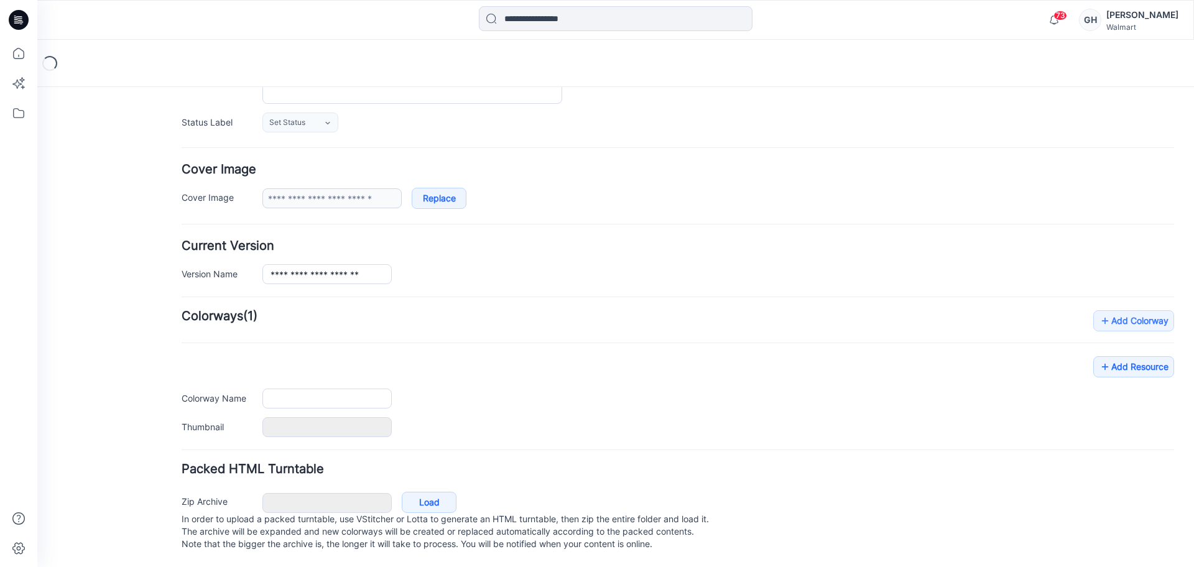
type input "**********"
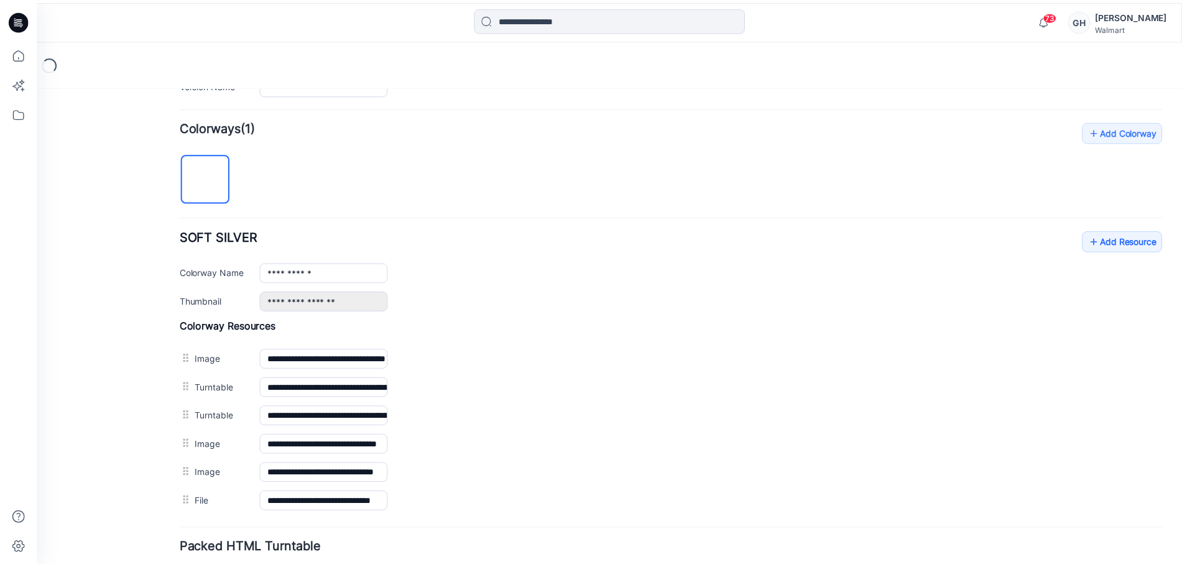
scroll to position [446, 0]
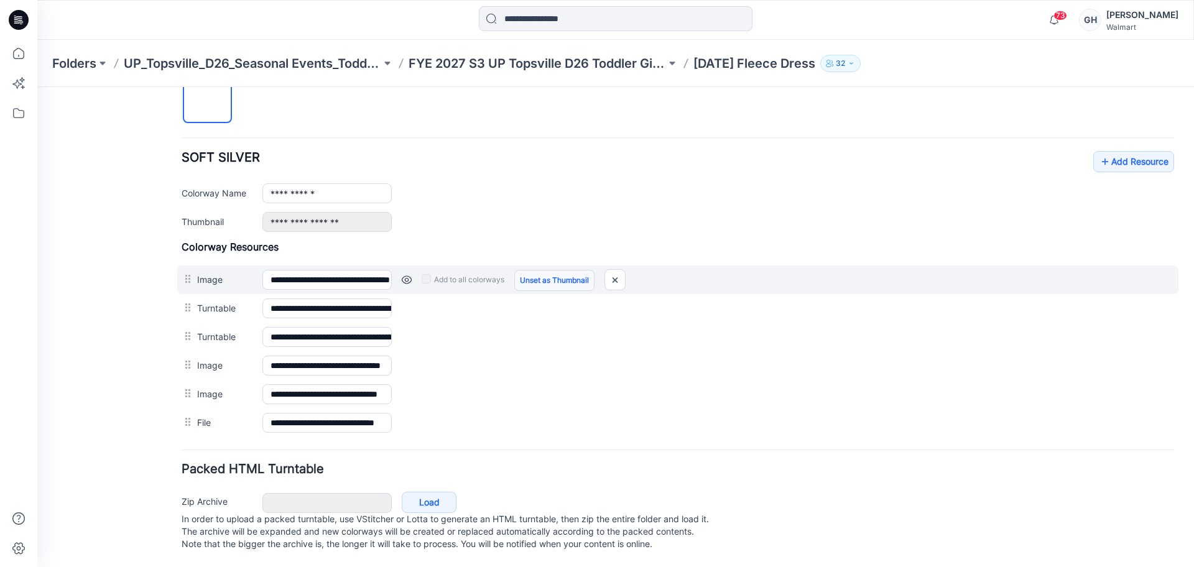
click at [566, 270] on link "Unset as Thumbnail" at bounding box center [554, 280] width 80 height 21
click at [560, 270] on link "Unset as Thumbnail" at bounding box center [554, 280] width 80 height 21
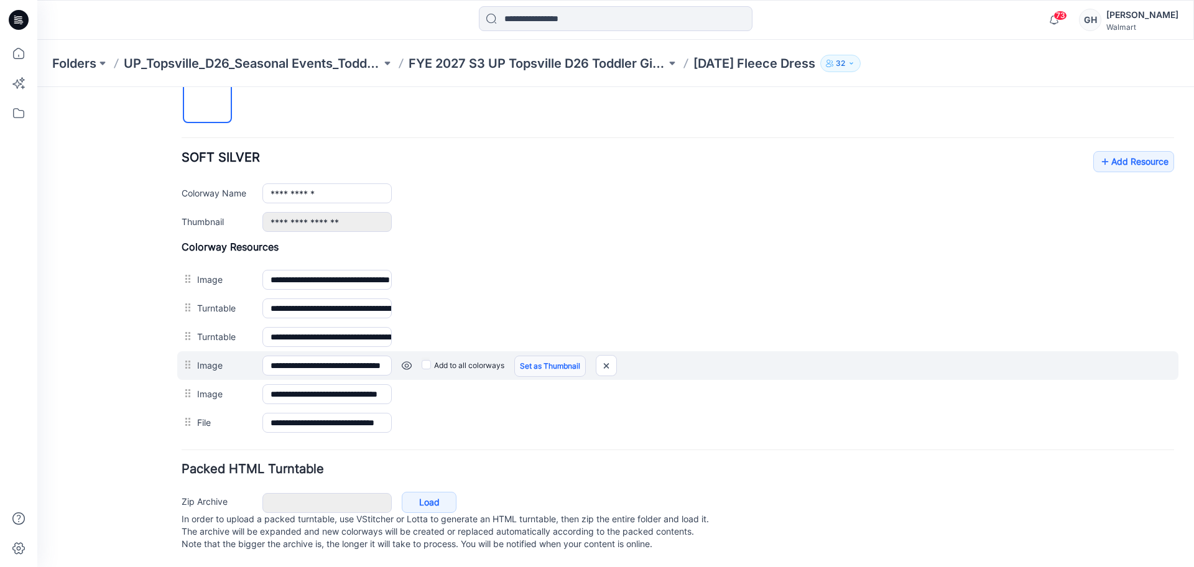
click at [538, 356] on link "Set as Thumbnail" at bounding box center [550, 366] width 72 height 21
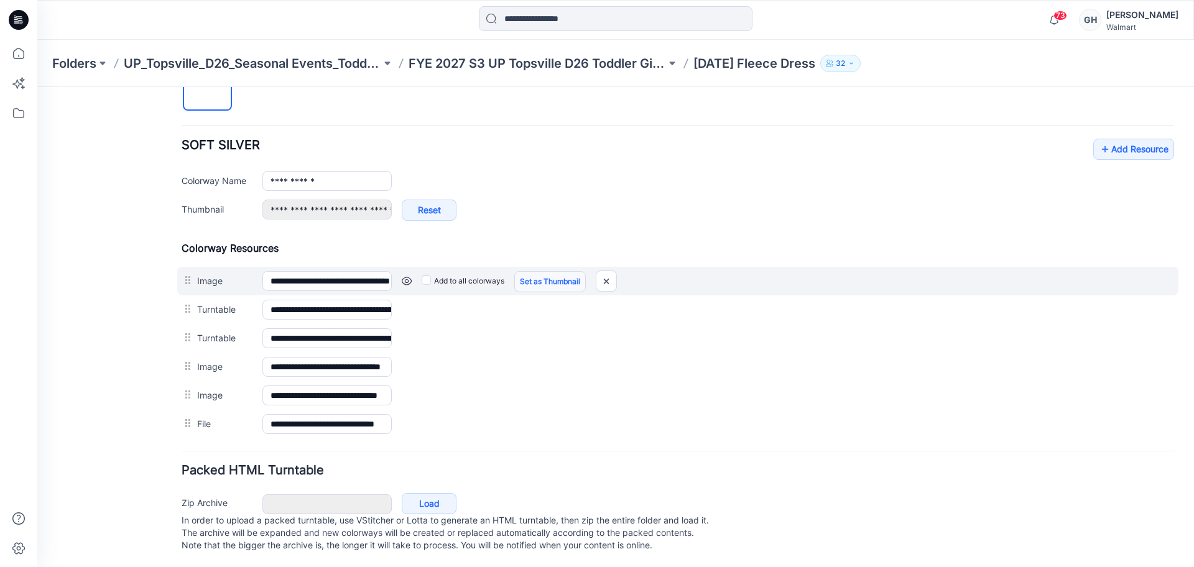
click at [549, 278] on link "Set as Thumbnail" at bounding box center [550, 281] width 72 height 21
type input "**********"
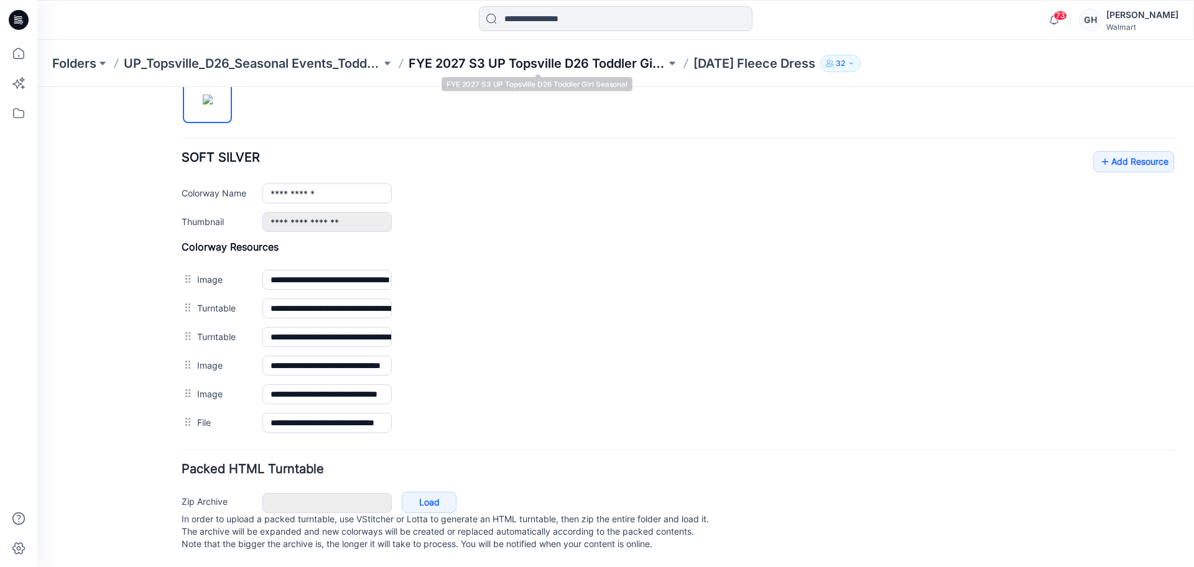
click at [594, 55] on p "FYE 2027 S3 UP Topsville D26 Toddler Girl Seasonal" at bounding box center [537, 63] width 257 height 17
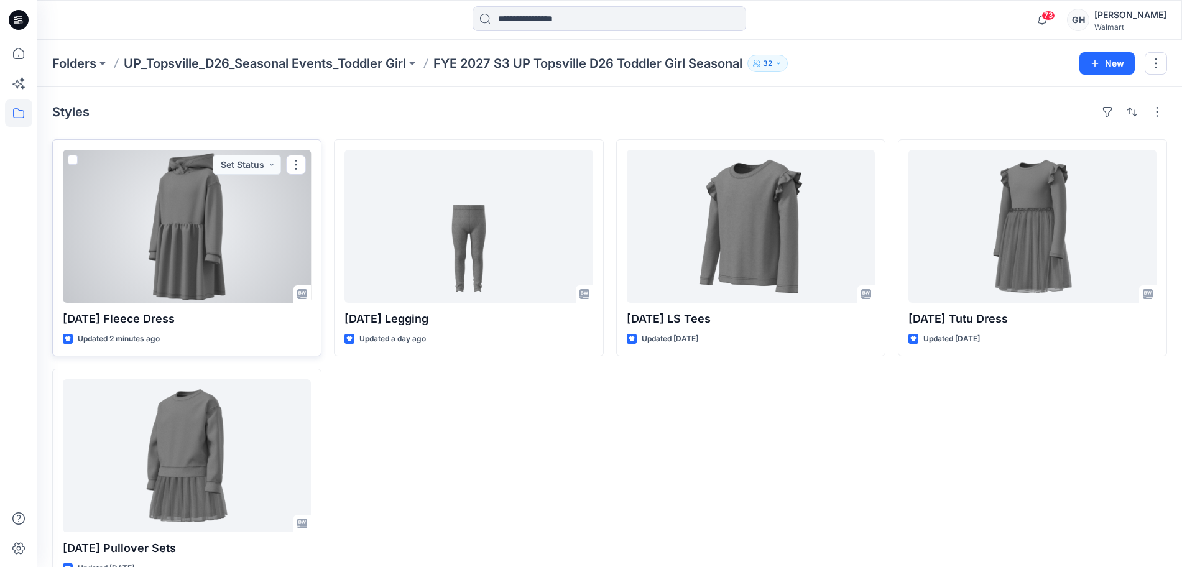
click at [116, 241] on div at bounding box center [187, 226] width 248 height 153
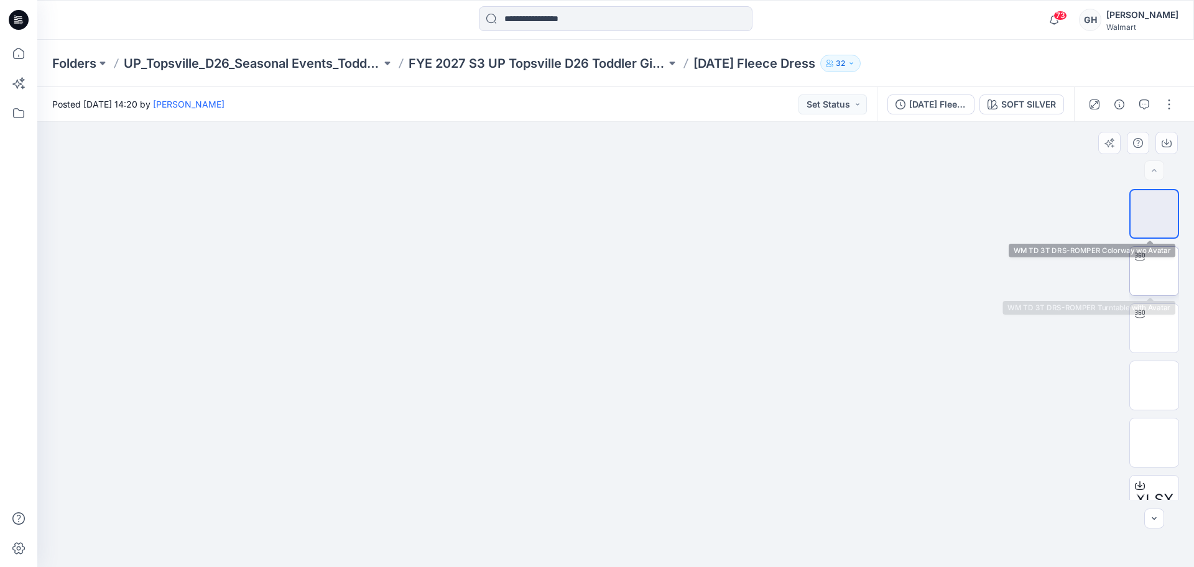
click at [1154, 271] on img at bounding box center [1154, 271] width 0 height 0
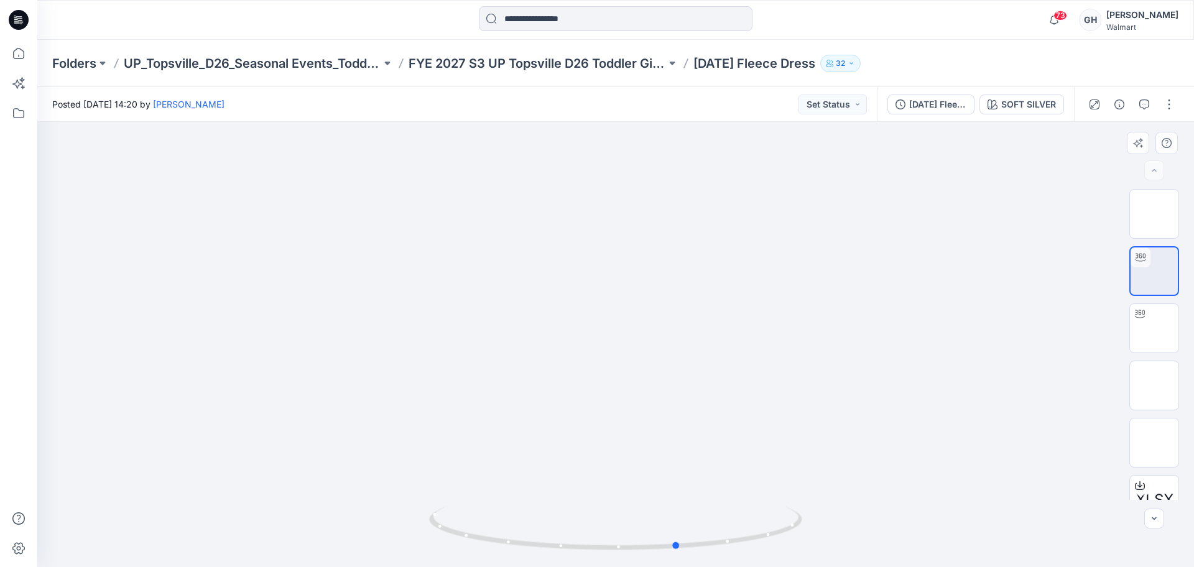
drag, startPoint x: 622, startPoint y: 548, endPoint x: 316, endPoint y: 531, distance: 306.4
click at [316, 531] on div at bounding box center [615, 344] width 1157 height 445
click at [1154, 328] on img at bounding box center [1154, 328] width 0 height 0
drag, startPoint x: 617, startPoint y: 547, endPoint x: 305, endPoint y: 535, distance: 312.4
click at [305, 535] on div at bounding box center [615, 344] width 1157 height 445
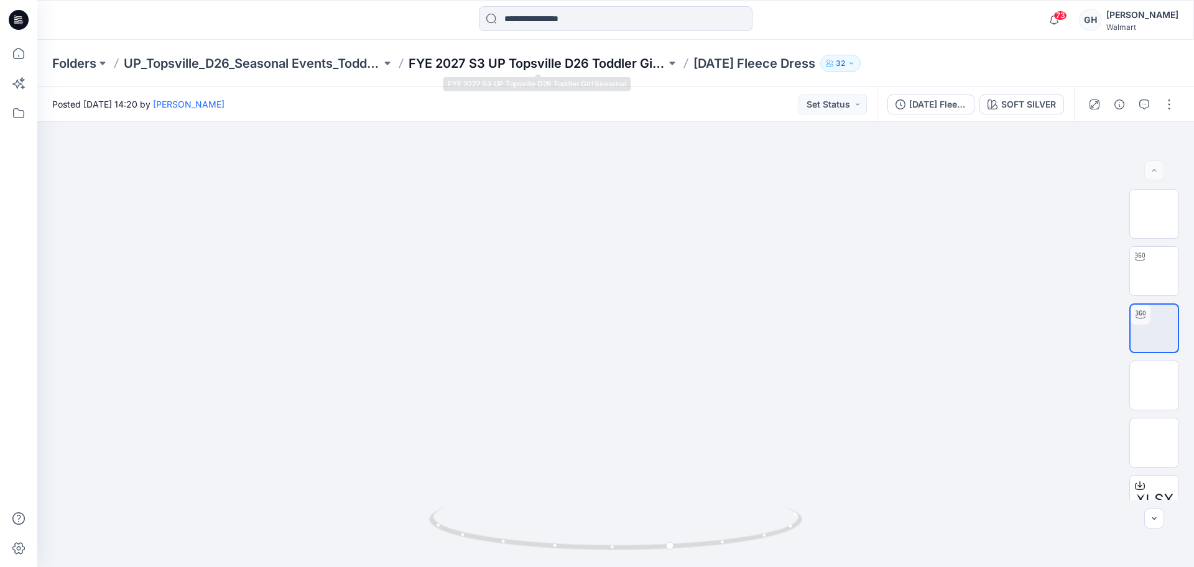
click at [476, 61] on p "FYE 2027 S3 UP Topsville D26 Toddler Girl Seasonal" at bounding box center [537, 63] width 257 height 17
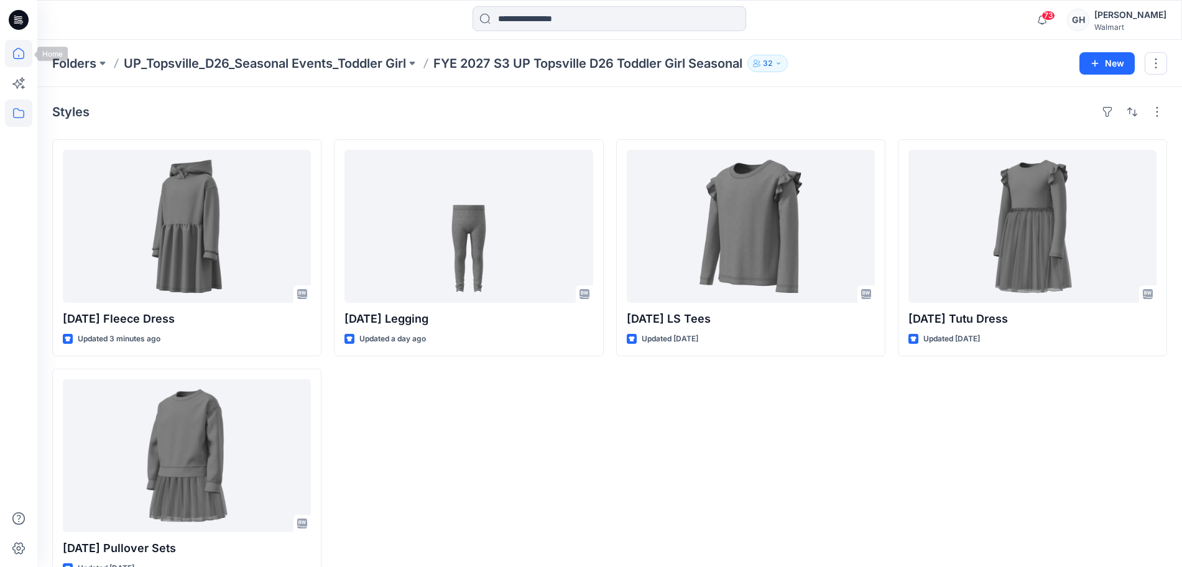
click at [13, 45] on icon at bounding box center [18, 53] width 27 height 27
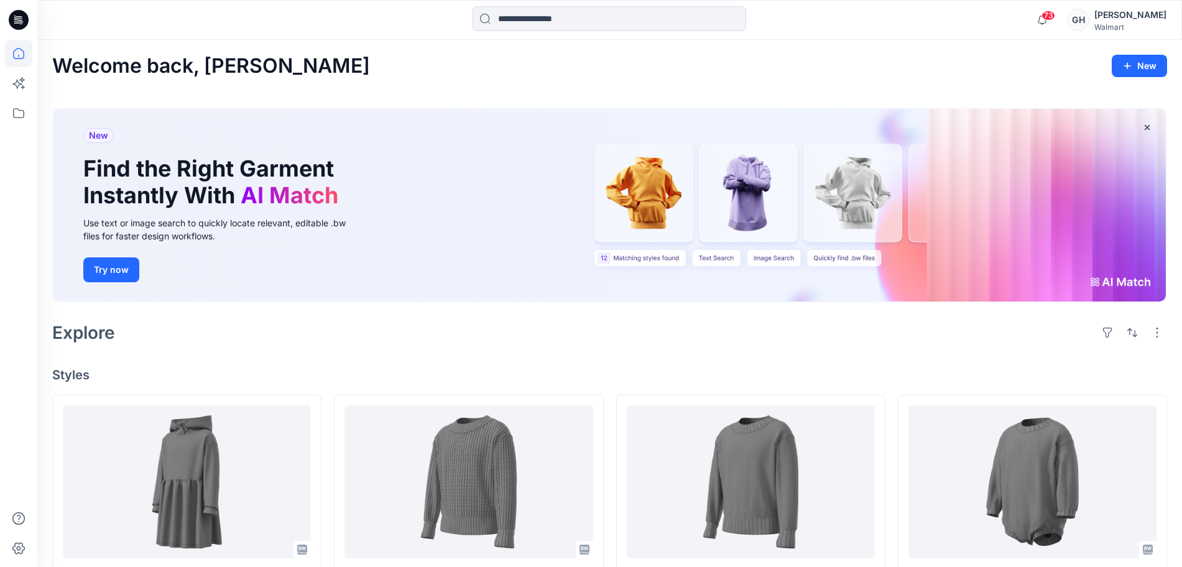
scroll to position [311, 0]
